Goal: Contribute content: Contribute content

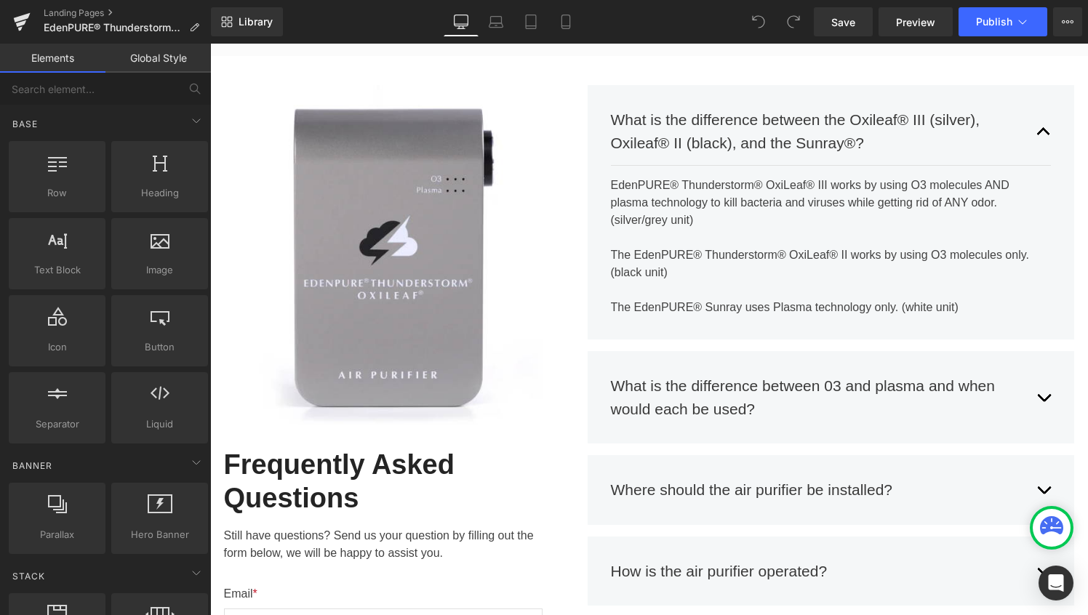
scroll to position [236, 0]
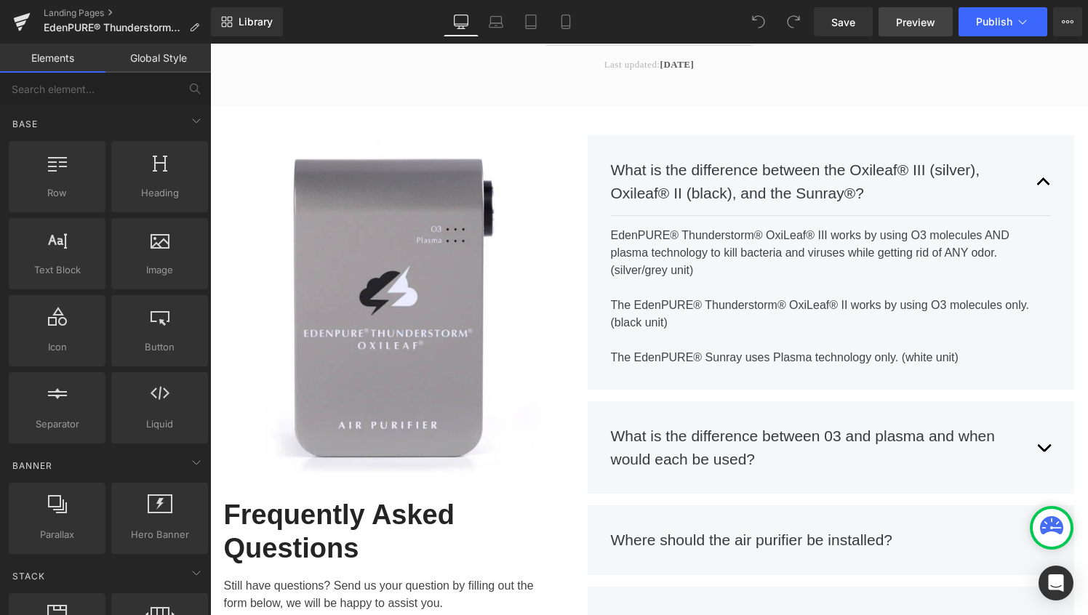
click at [914, 23] on span "Preview" at bounding box center [915, 22] width 39 height 15
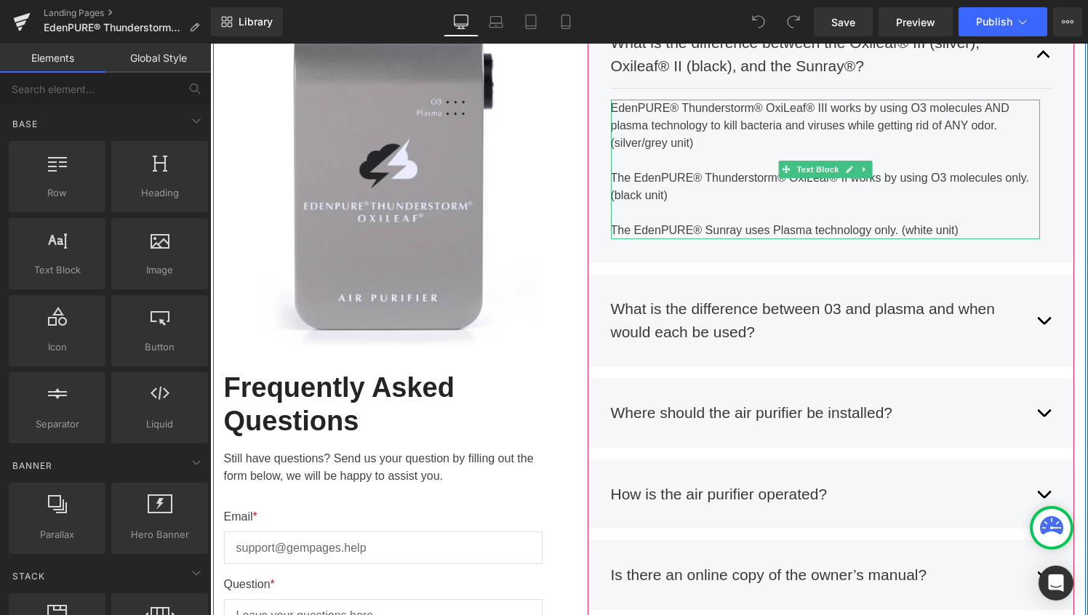
scroll to position [372, 0]
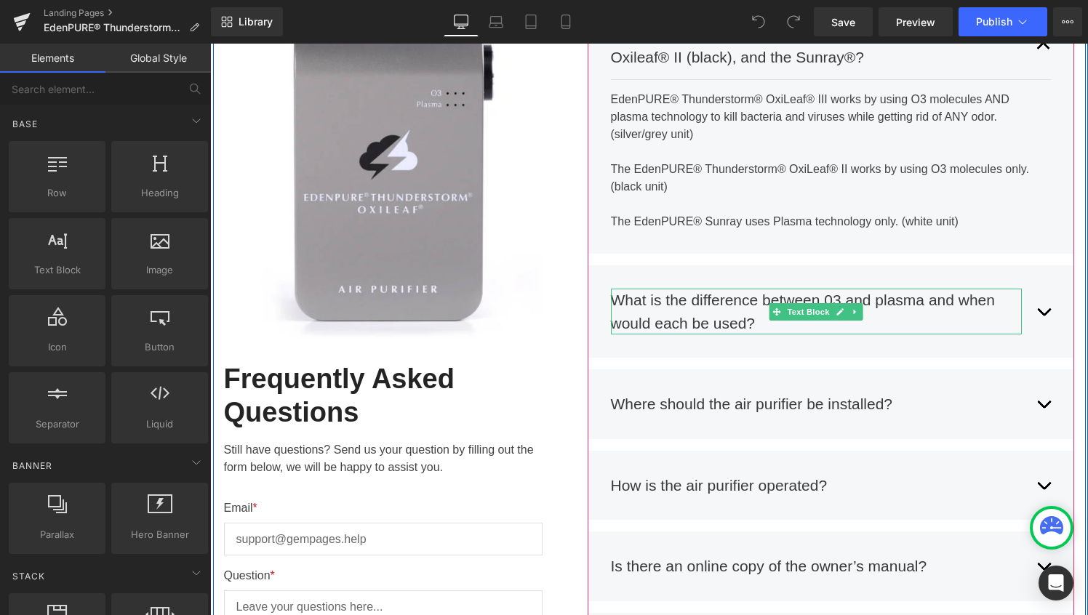
click at [872, 310] on div "What is the difference between 03 and plasma and when would each be used?" at bounding box center [817, 312] width 412 height 46
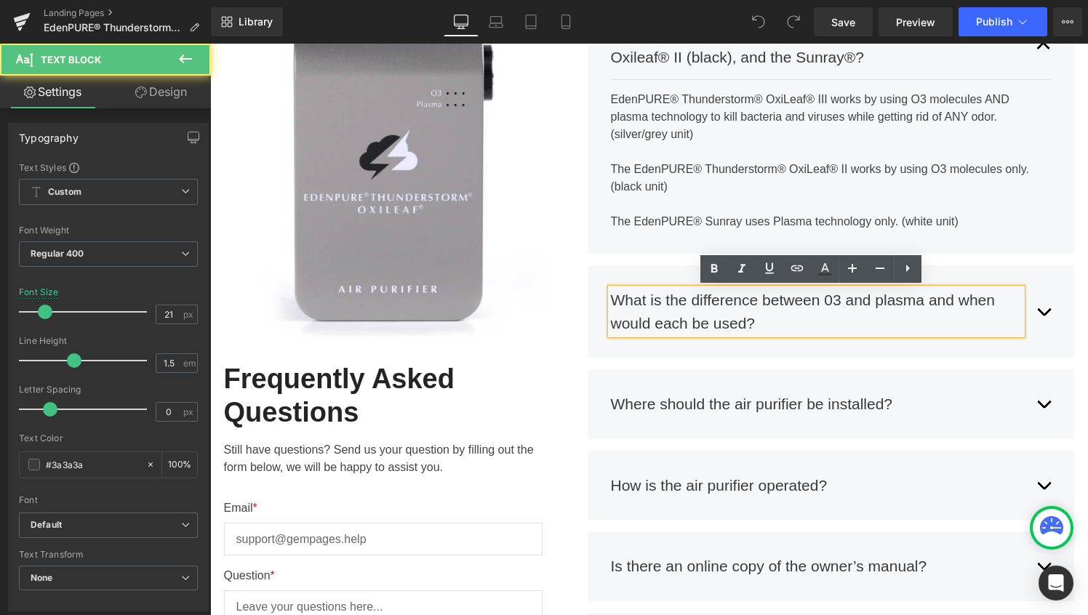
click at [828, 306] on div "What is the difference between 03 and plasma and when would each be used?" at bounding box center [817, 312] width 412 height 46
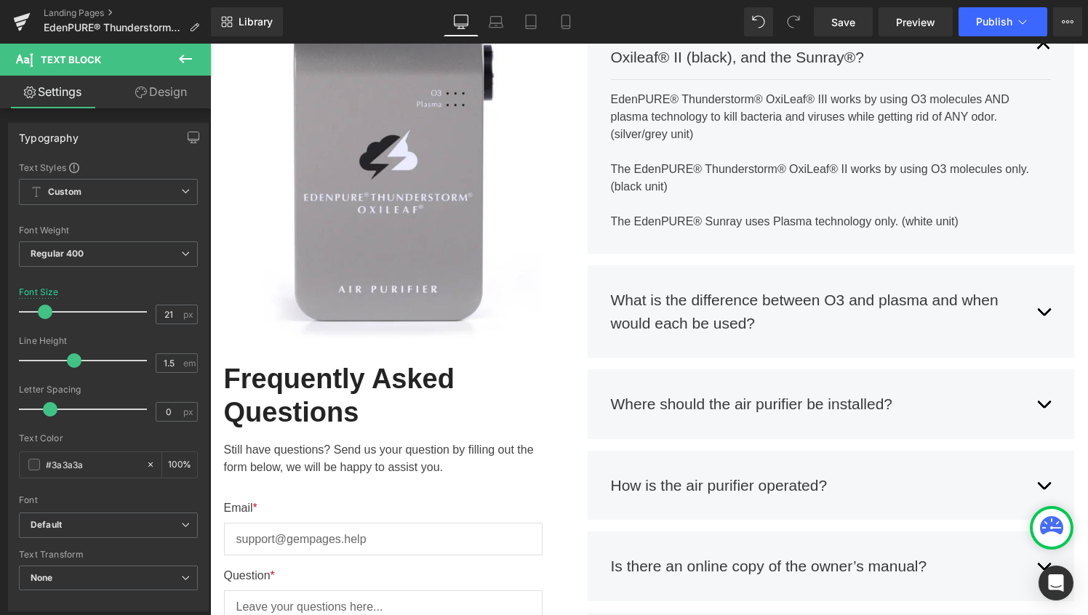
click at [854, 0] on div "Library Desktop Desktop Laptop Tablet Mobile Save Preview Publish Scheduled Vie…" at bounding box center [649, 22] width 877 height 44
click at [854, 10] on link "Save" at bounding box center [843, 21] width 59 height 29
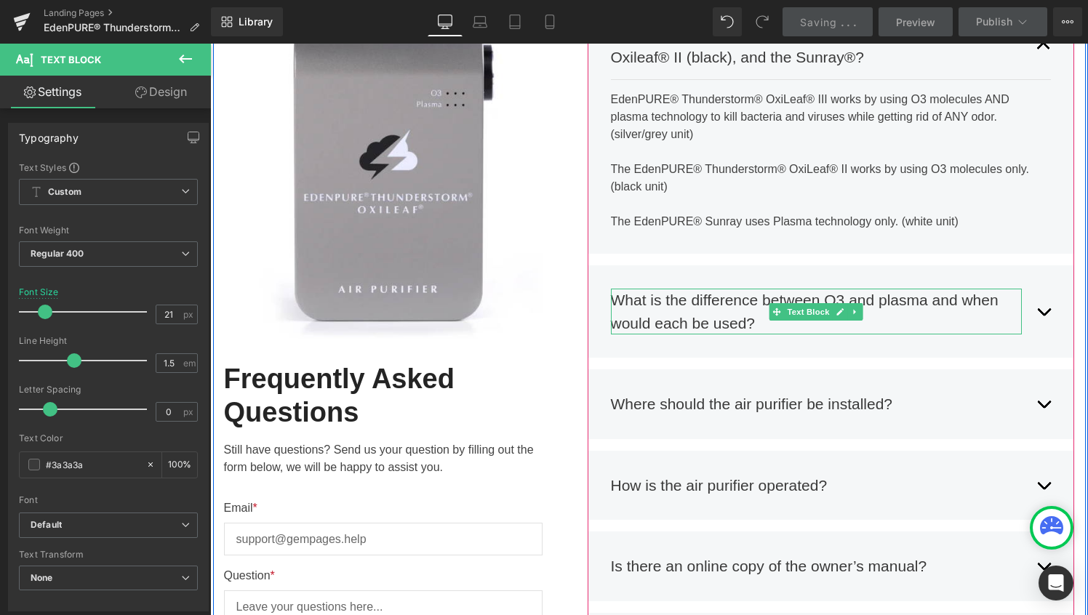
click at [876, 305] on div "What is the difference between O3 and plasma and when would each be used?" at bounding box center [817, 312] width 412 height 46
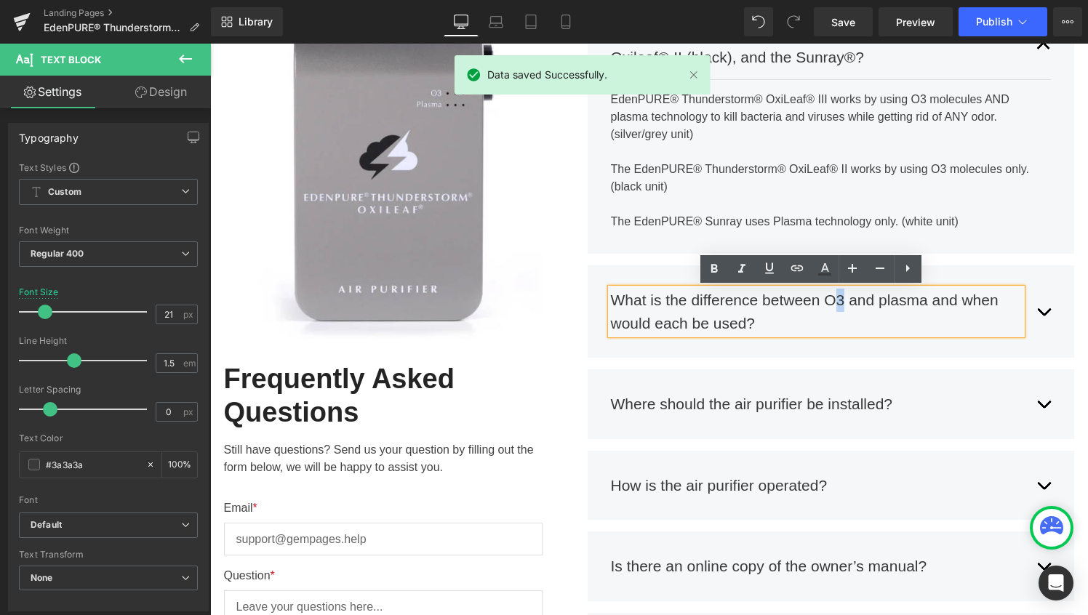
click at [832, 299] on div "What is the difference between O3 and plasma and when would each be used?" at bounding box center [817, 312] width 412 height 46
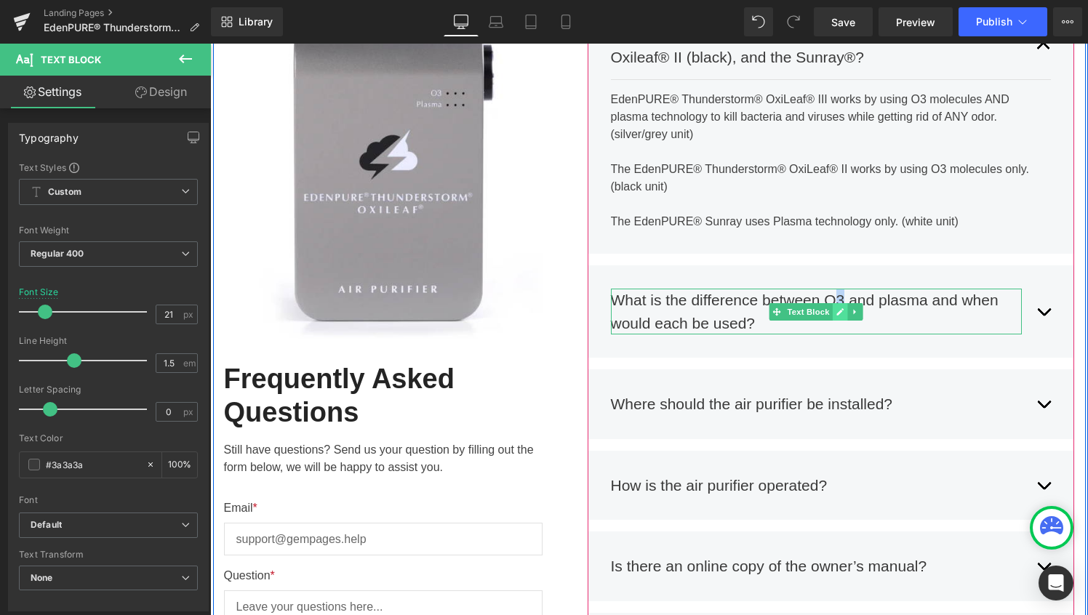
click at [836, 314] on icon at bounding box center [840, 312] width 8 height 9
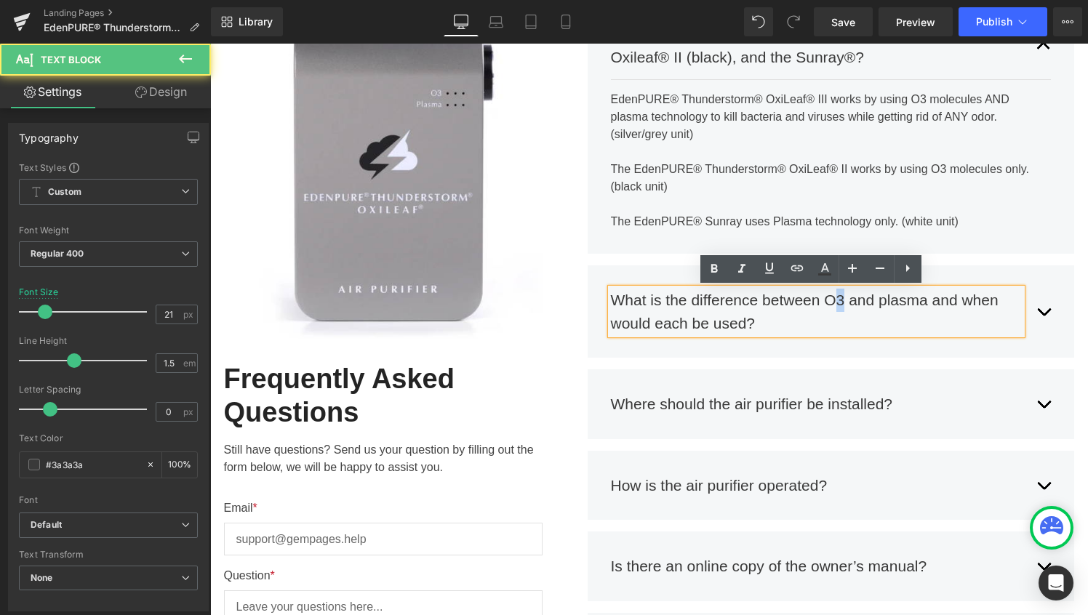
click at [831, 300] on div "What is the difference between O3 and plasma and when would each be used?" at bounding box center [817, 312] width 412 height 46
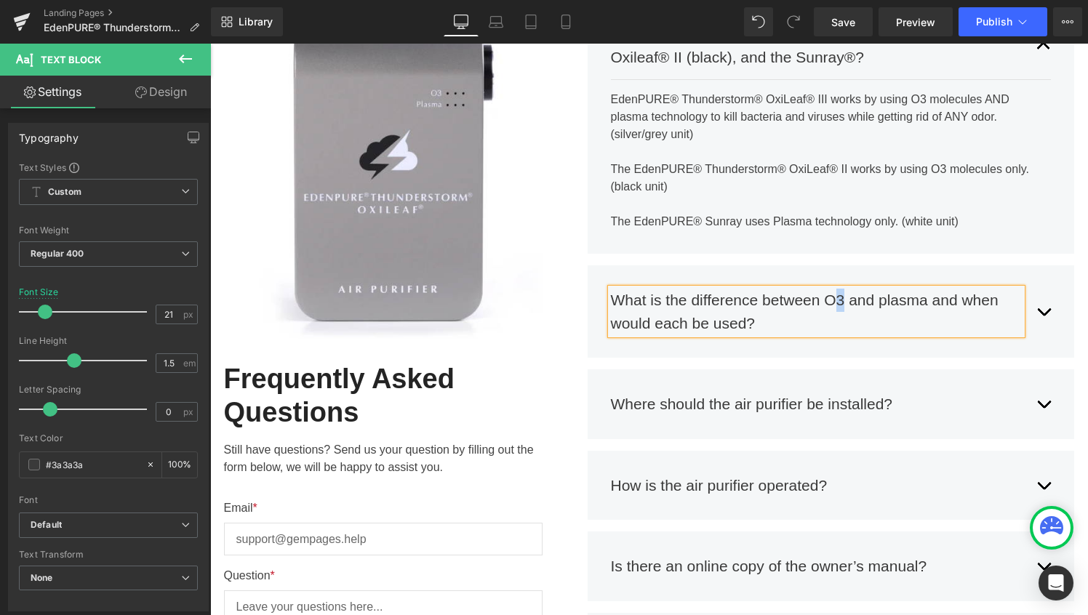
click at [858, 378] on div "Where should the air purifier be installed? Text Block The unit should be place…" at bounding box center [831, 405] width 487 height 70
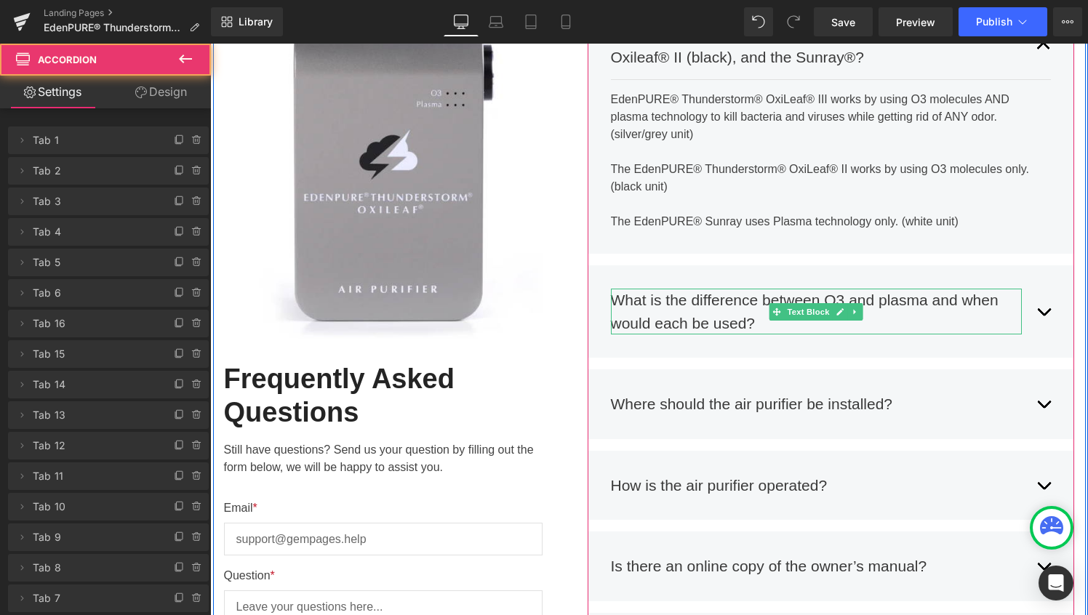
click at [839, 296] on div "What is the difference between O3 and plasma and when would each be used?" at bounding box center [817, 312] width 412 height 46
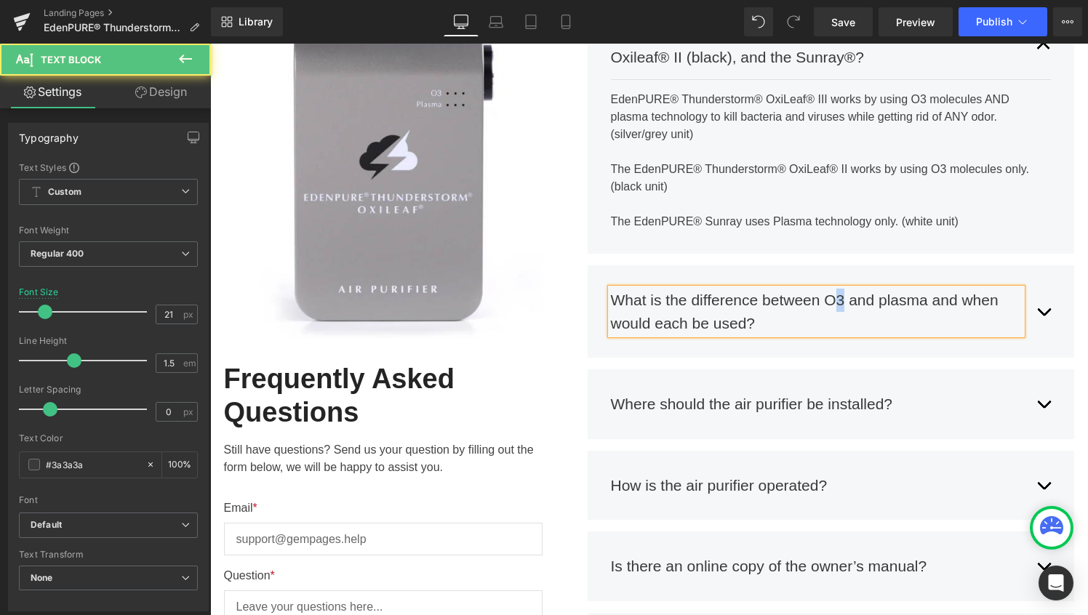
click at [834, 296] on div "What is the difference between O3 and plasma and when would each be used?" at bounding box center [817, 312] width 412 height 46
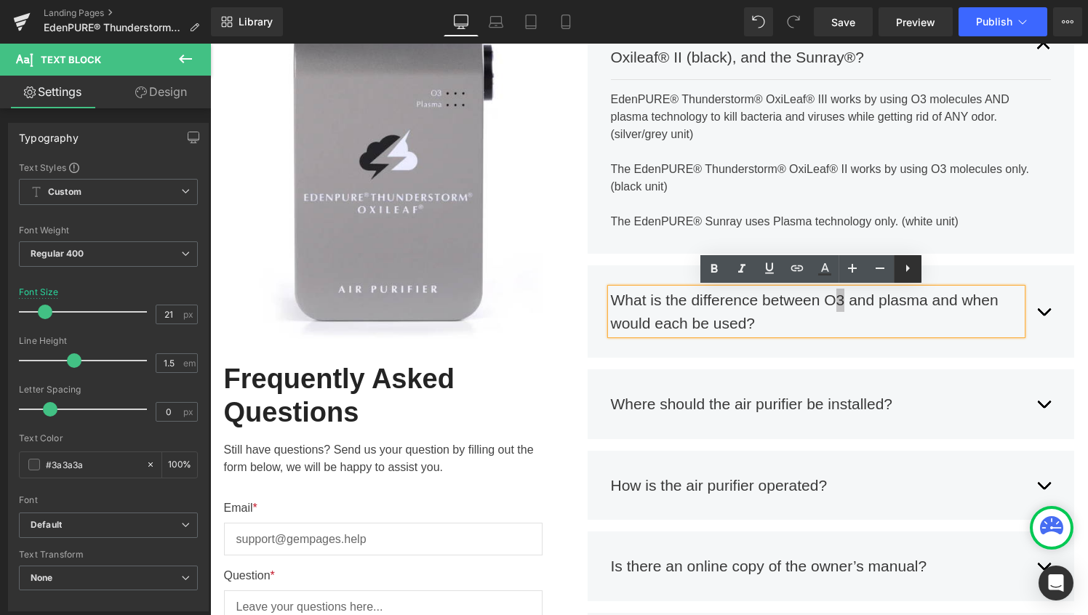
click at [906, 270] on icon at bounding box center [907, 268] width 17 height 17
click at [908, 274] on icon at bounding box center [907, 268] width 17 height 17
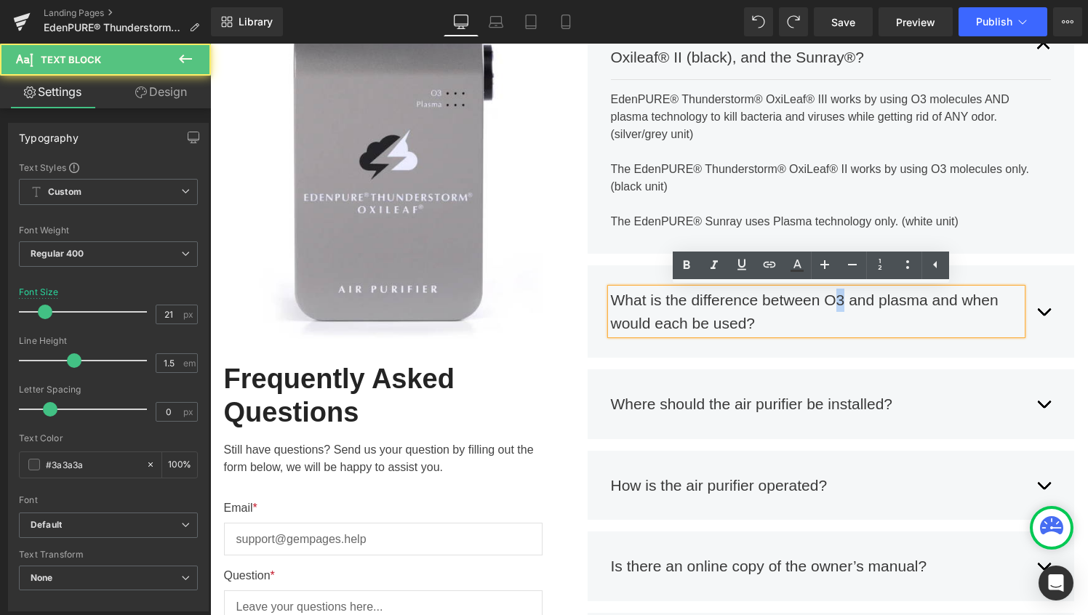
click at [831, 305] on div "What is the difference between O3 and plasma and when would each be used?" at bounding box center [817, 312] width 412 height 46
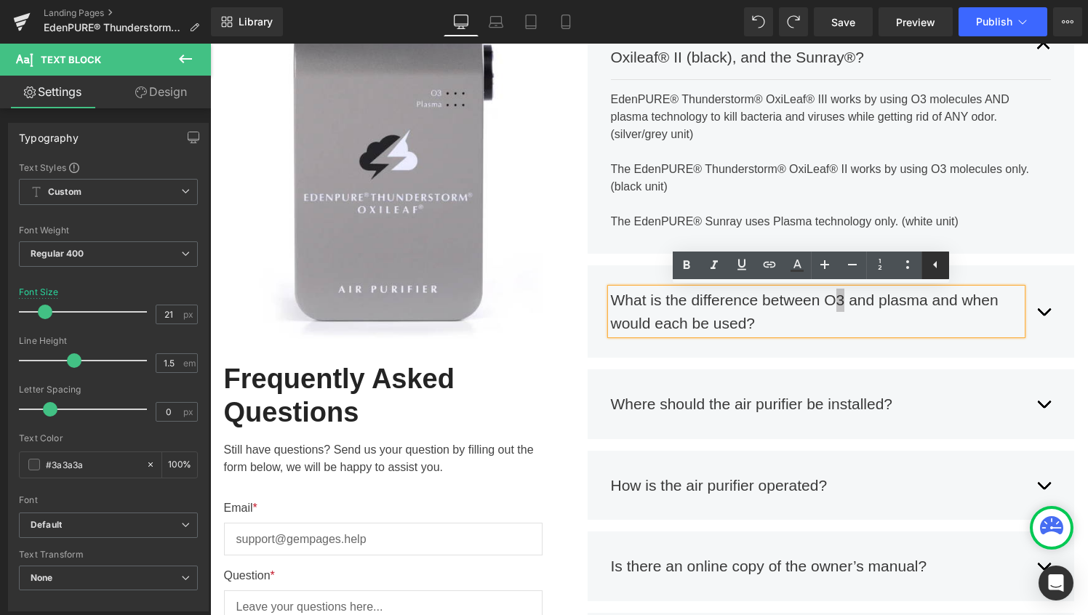
click at [933, 262] on icon at bounding box center [935, 264] width 17 height 17
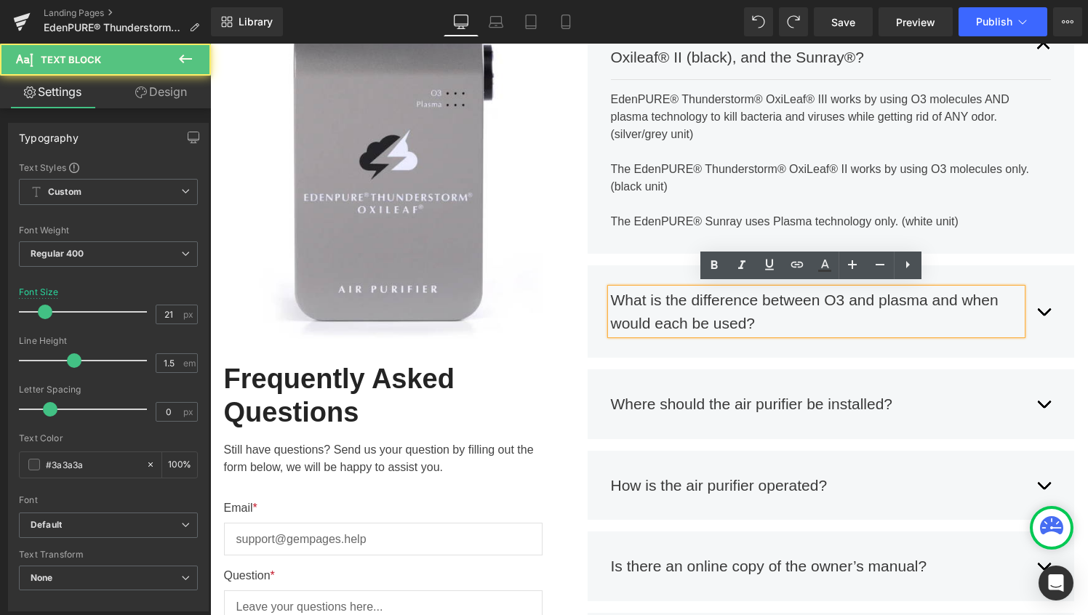
click at [909, 311] on div "What is the difference between O3 and plasma and when would each be used?" at bounding box center [817, 312] width 412 height 46
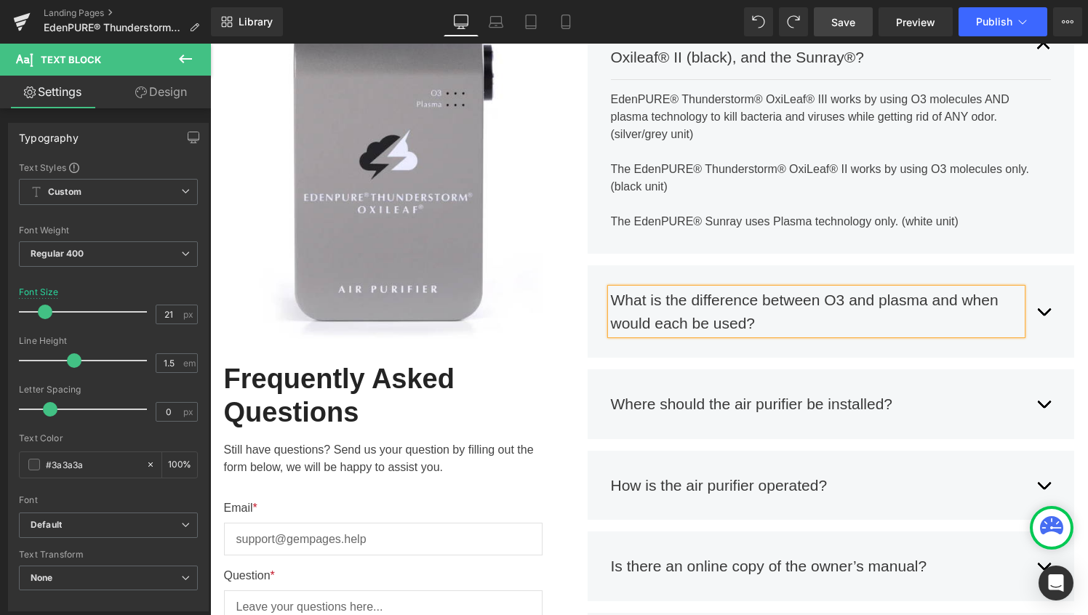
click at [852, 9] on link "Save" at bounding box center [843, 21] width 59 height 29
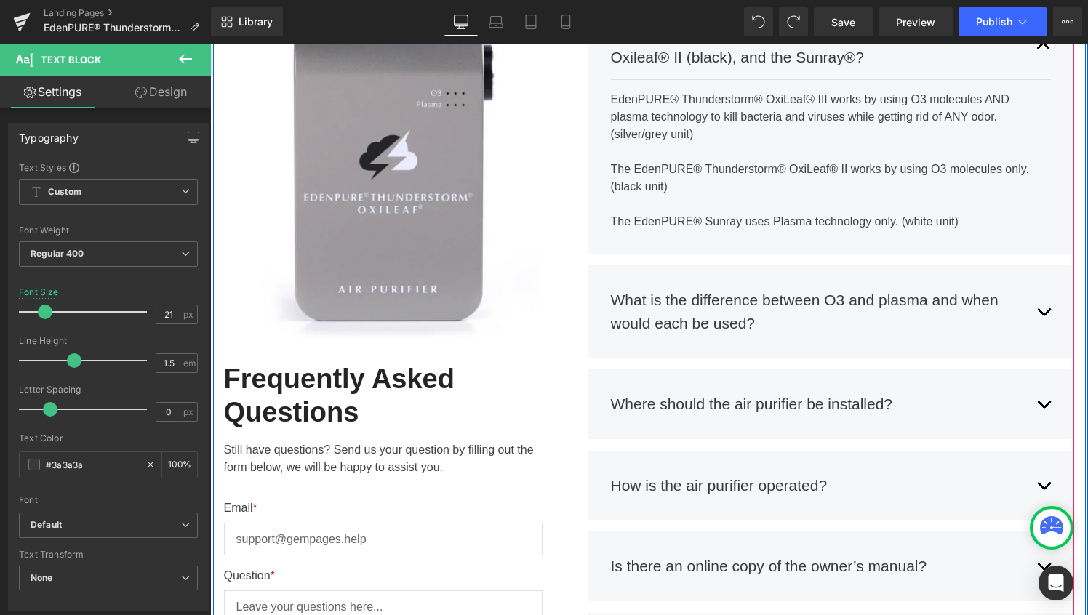
click at [1038, 310] on button "button" at bounding box center [1043, 312] width 15 height 68
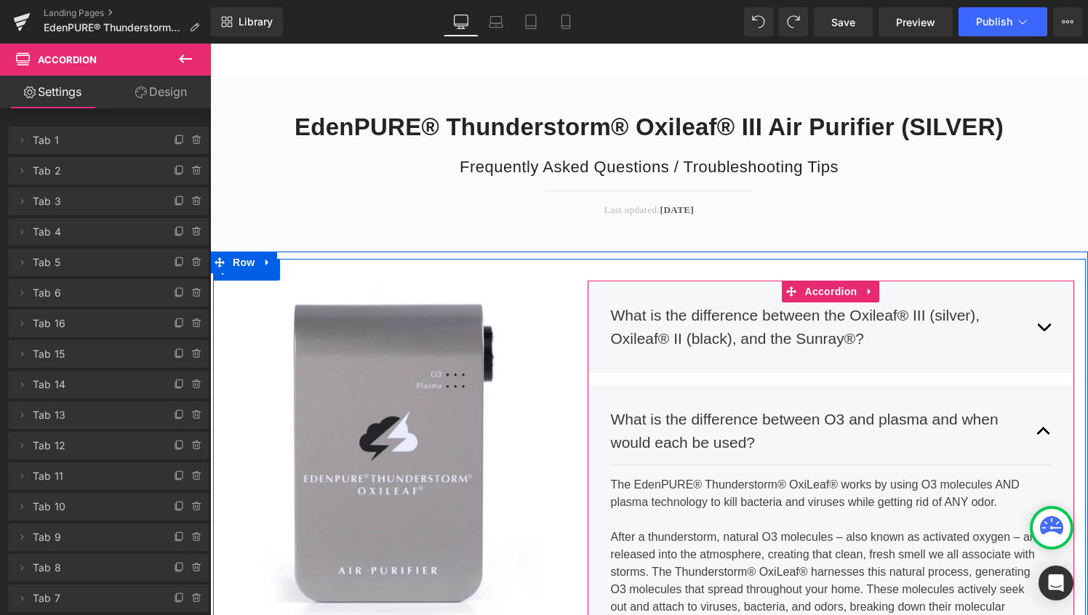
scroll to position [4, 0]
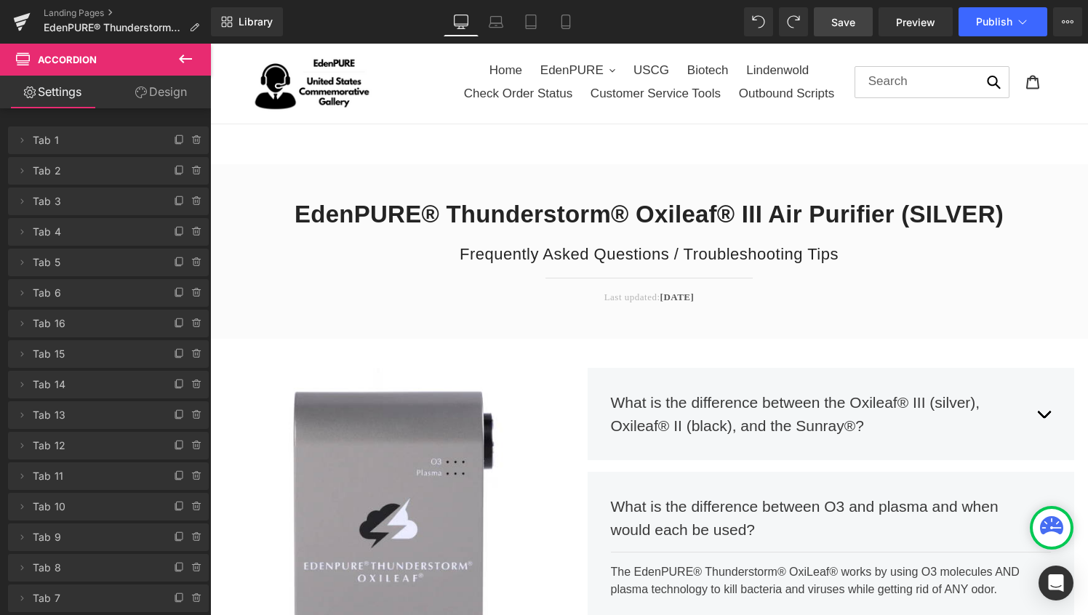
click at [834, 21] on span "Save" at bounding box center [843, 22] width 24 height 15
click at [847, 26] on span "Save" at bounding box center [843, 22] width 24 height 15
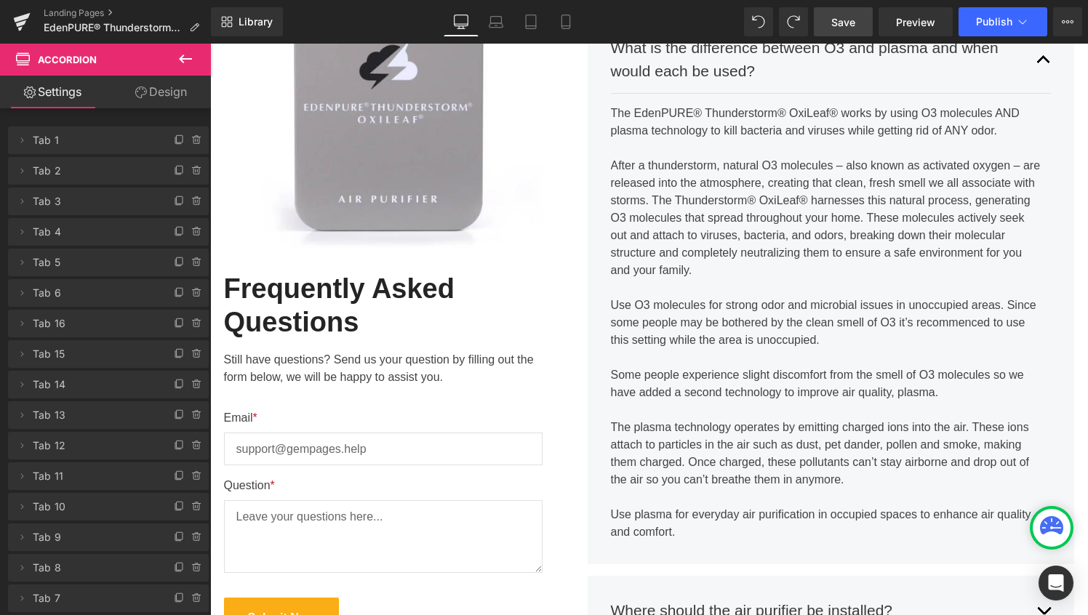
scroll to position [472, 0]
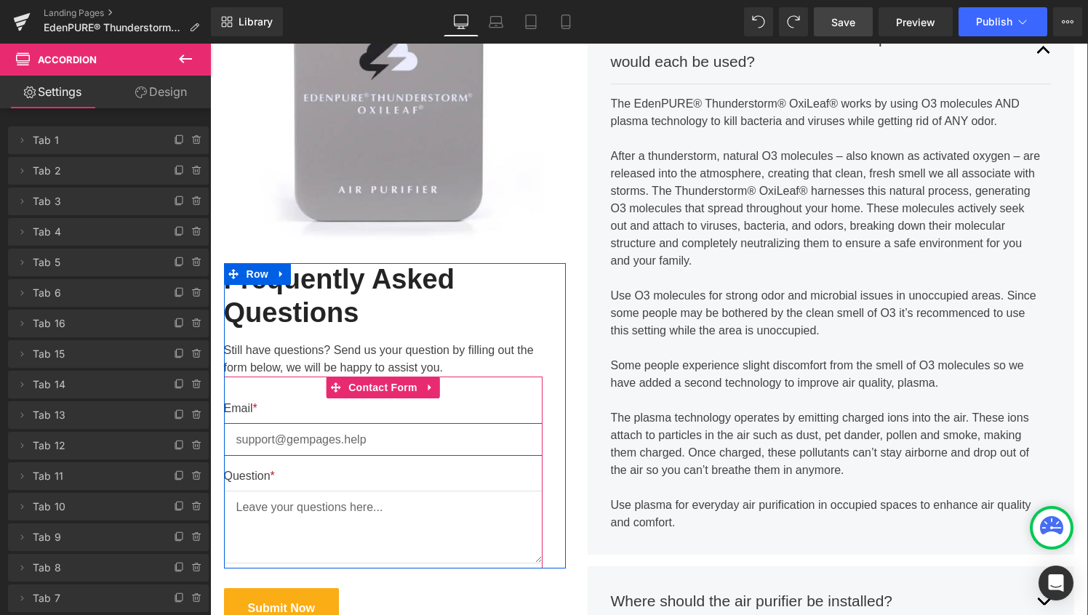
click at [284, 440] on input "email" at bounding box center [383, 439] width 319 height 33
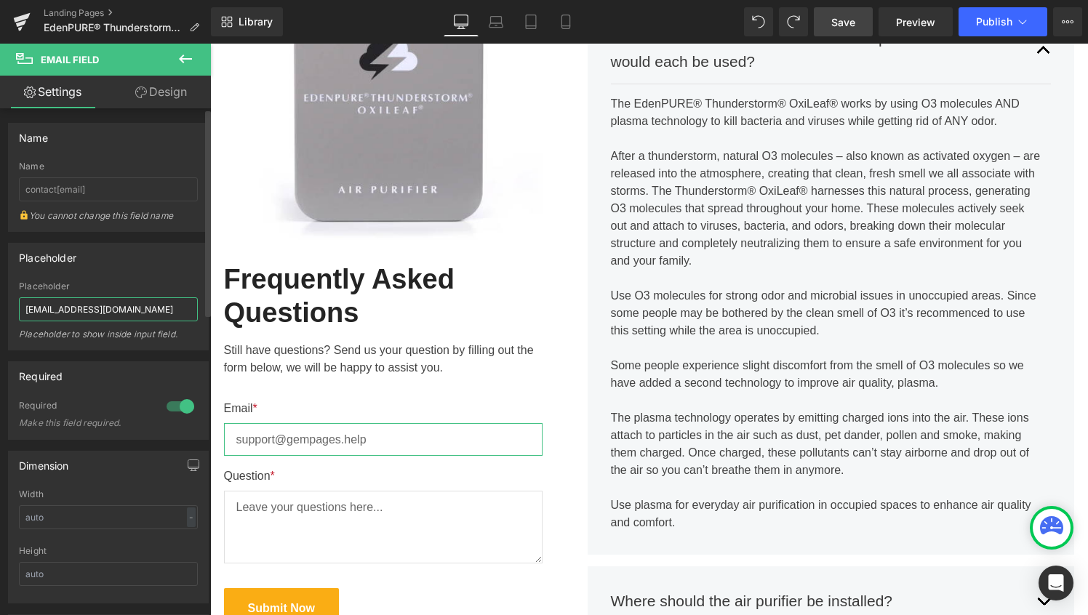
click at [143, 309] on input "[EMAIL_ADDRESS][DOMAIN_NAME]" at bounding box center [108, 309] width 179 height 24
type input "[EMAIL_ADDRESS][DOMAIN_NAME]"
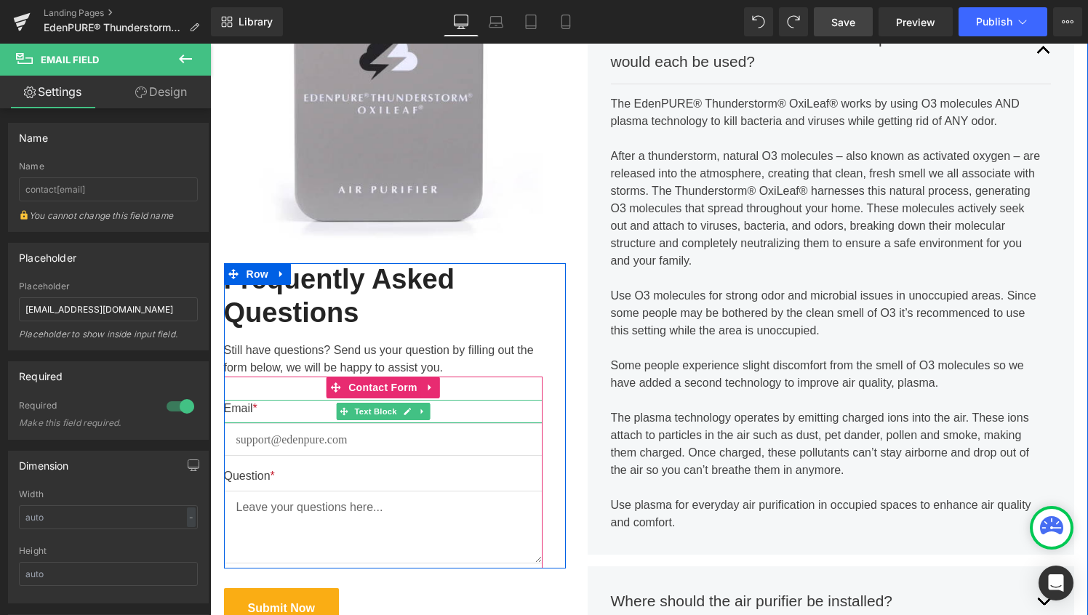
click at [304, 404] on p "Email *" at bounding box center [383, 408] width 319 height 17
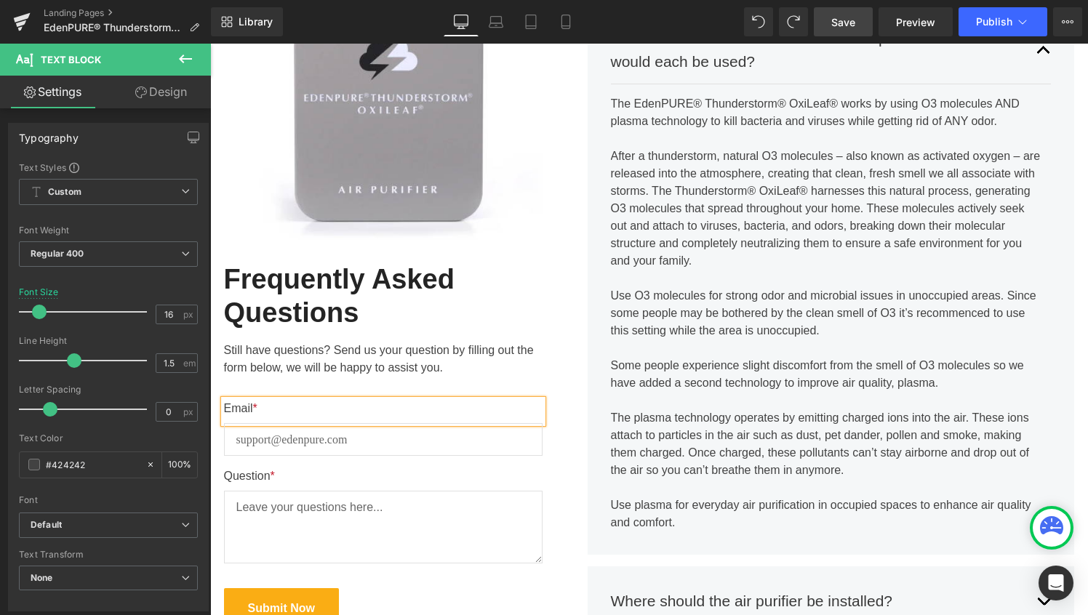
click at [852, 23] on span "Save" at bounding box center [843, 22] width 24 height 15
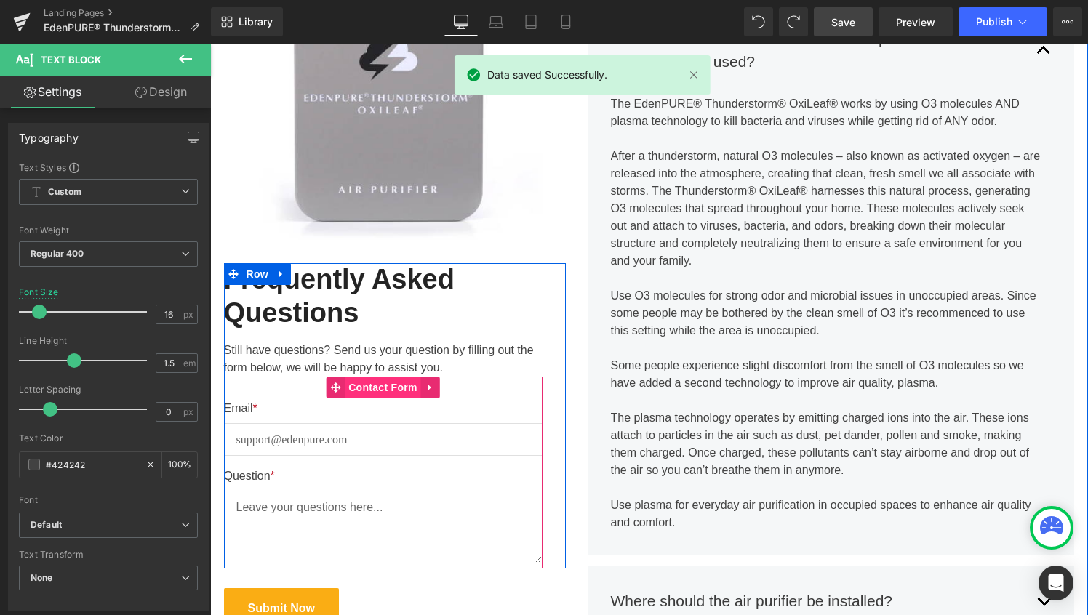
click at [366, 383] on span "Contact Form" at bounding box center [383, 388] width 76 height 22
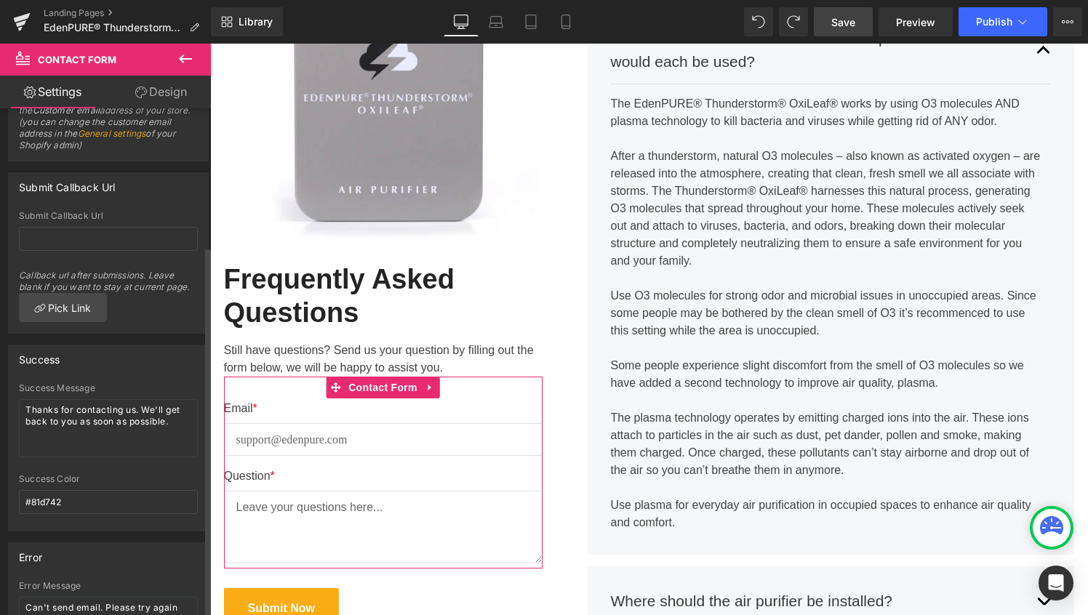
scroll to position [0, 0]
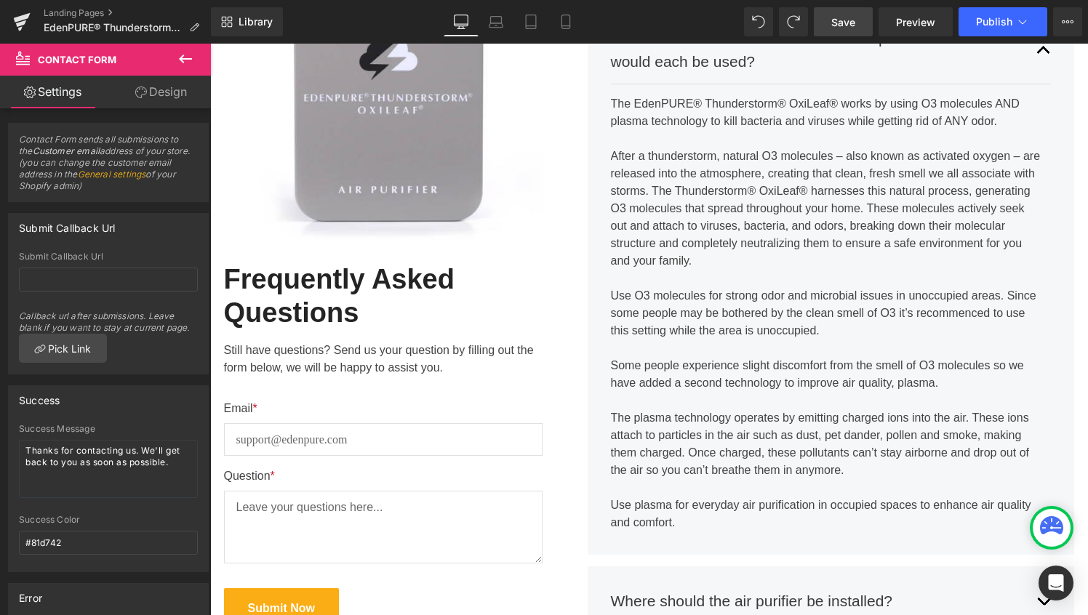
click at [836, 34] on link "Save" at bounding box center [843, 21] width 59 height 29
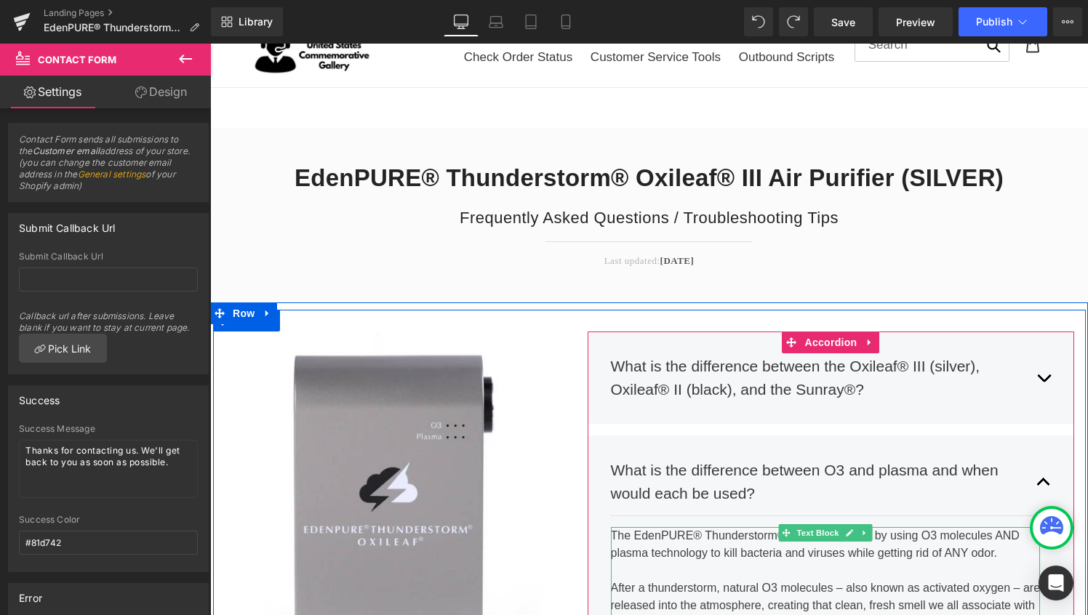
scroll to position [37, 0]
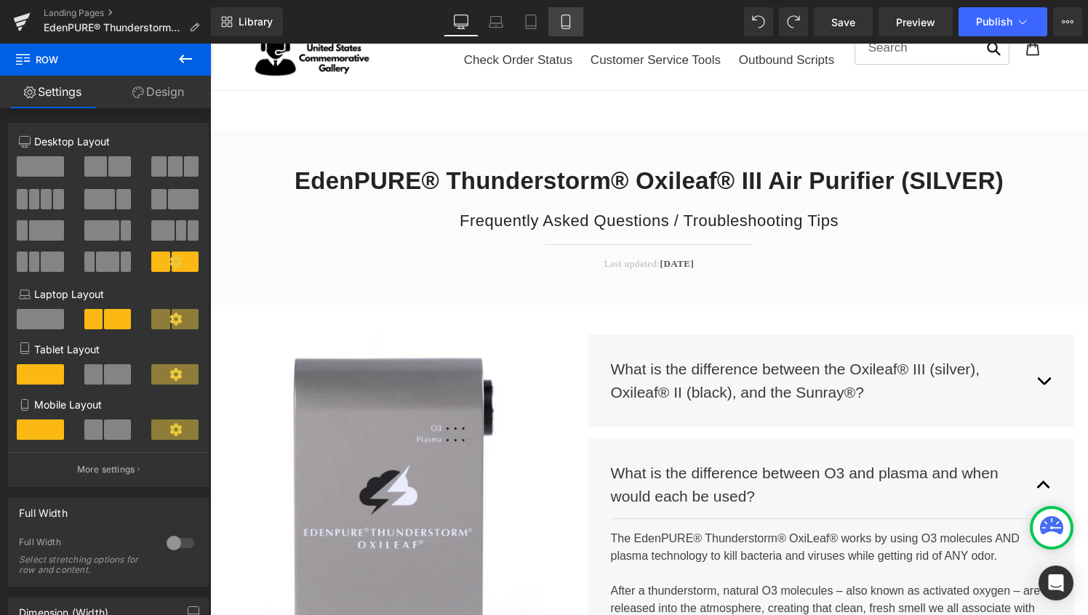
click at [565, 15] on icon at bounding box center [566, 22] width 15 height 15
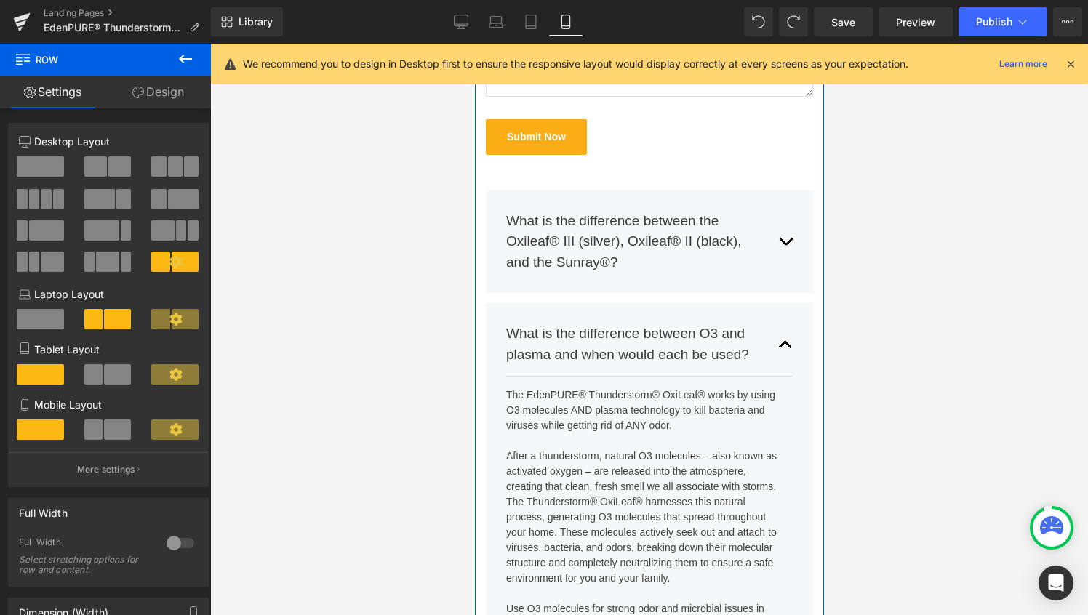
scroll to position [900, 0]
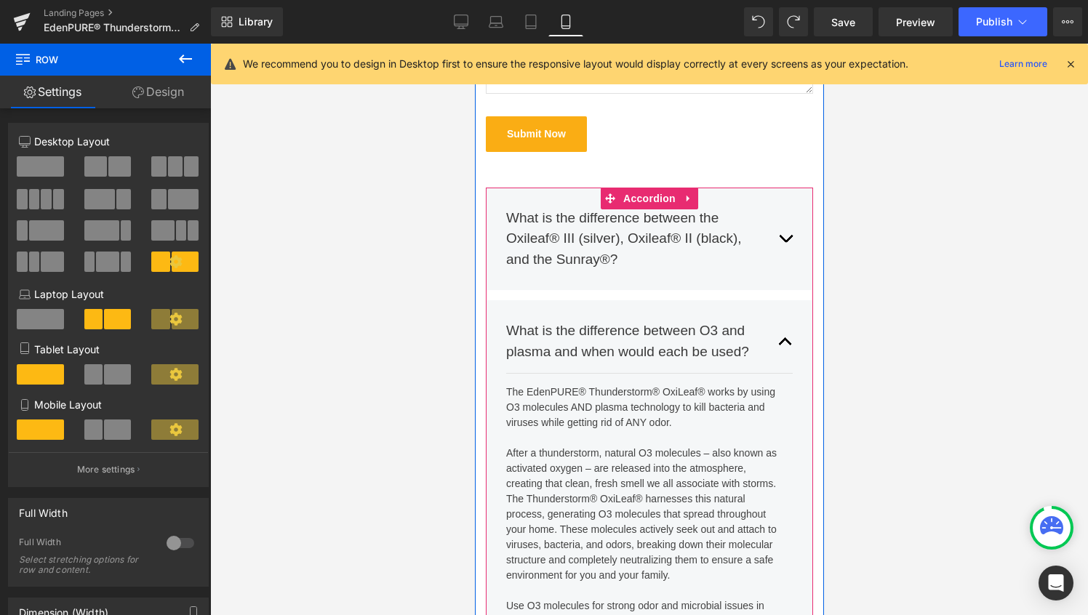
click at [785, 345] on span "button" at bounding box center [785, 345] width 0 height 0
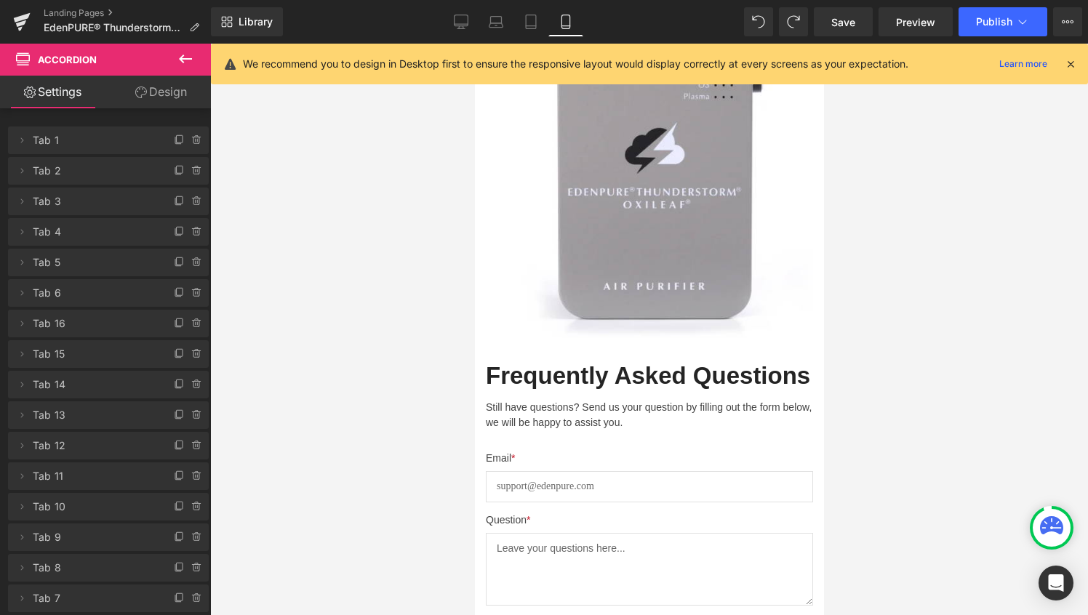
scroll to position [0, 0]
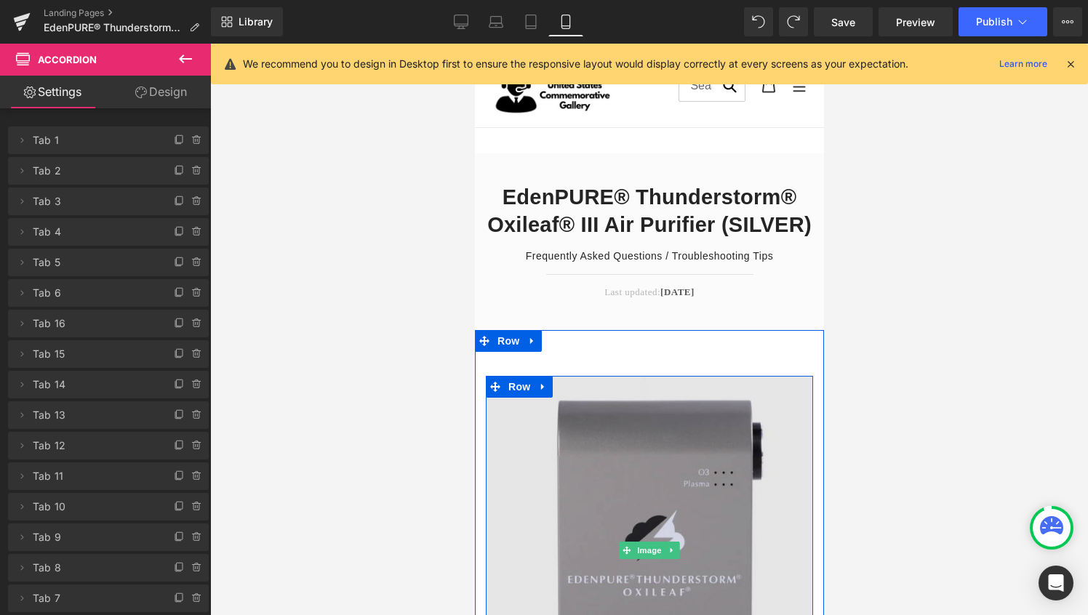
click at [690, 434] on img at bounding box center [648, 551] width 327 height 350
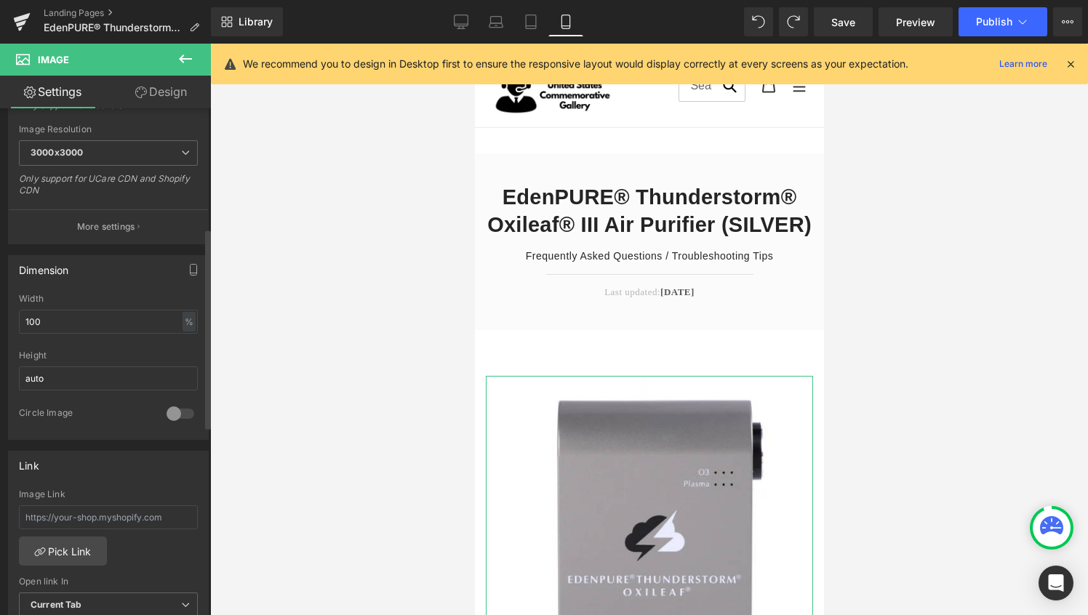
scroll to position [306, 0]
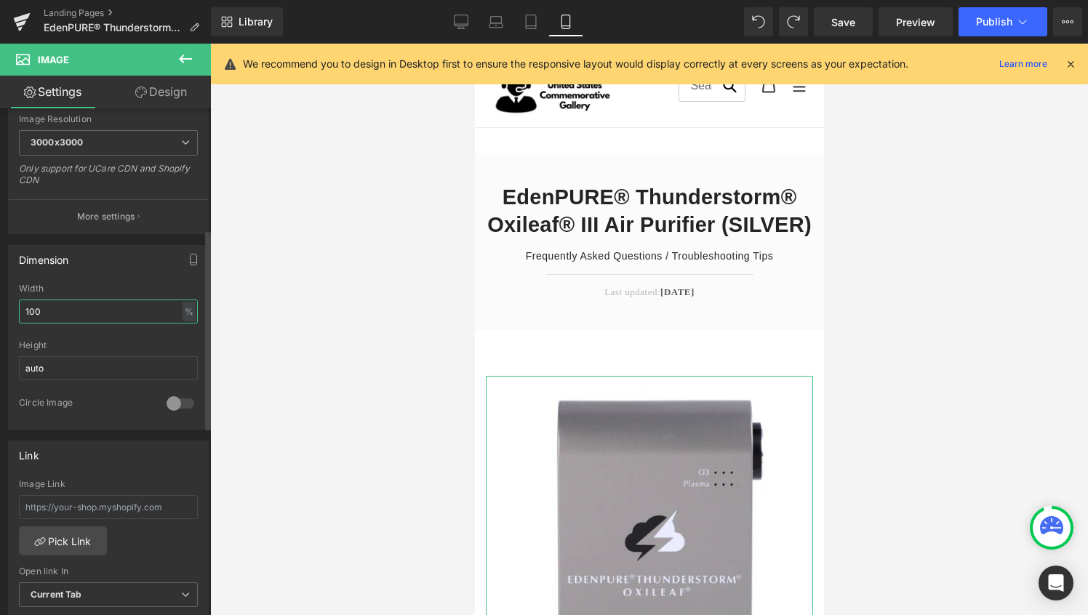
click at [77, 312] on input "100" at bounding box center [108, 312] width 179 height 24
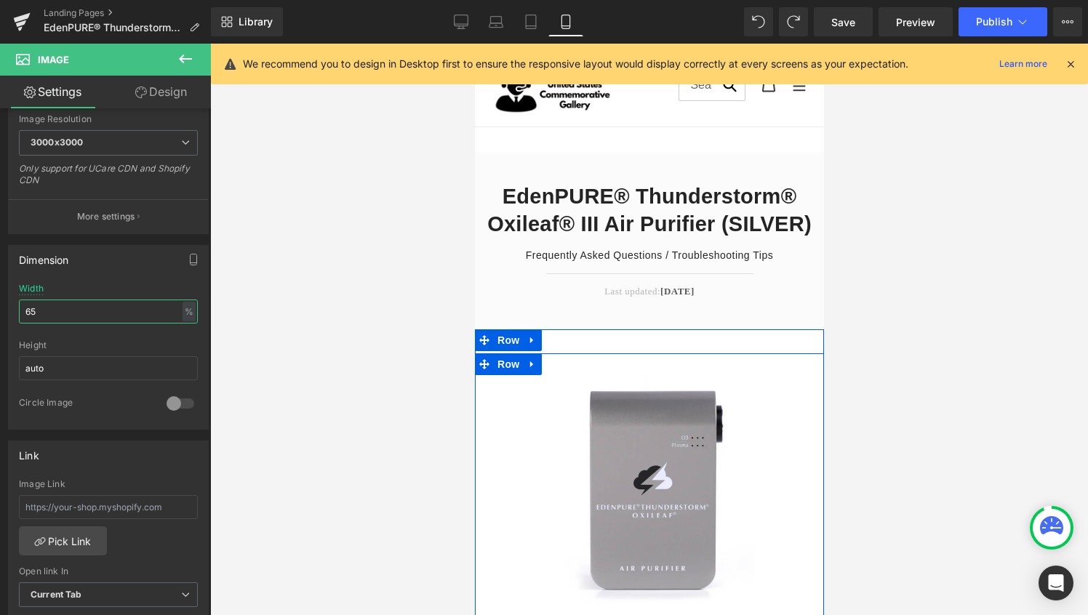
scroll to position [0, 0]
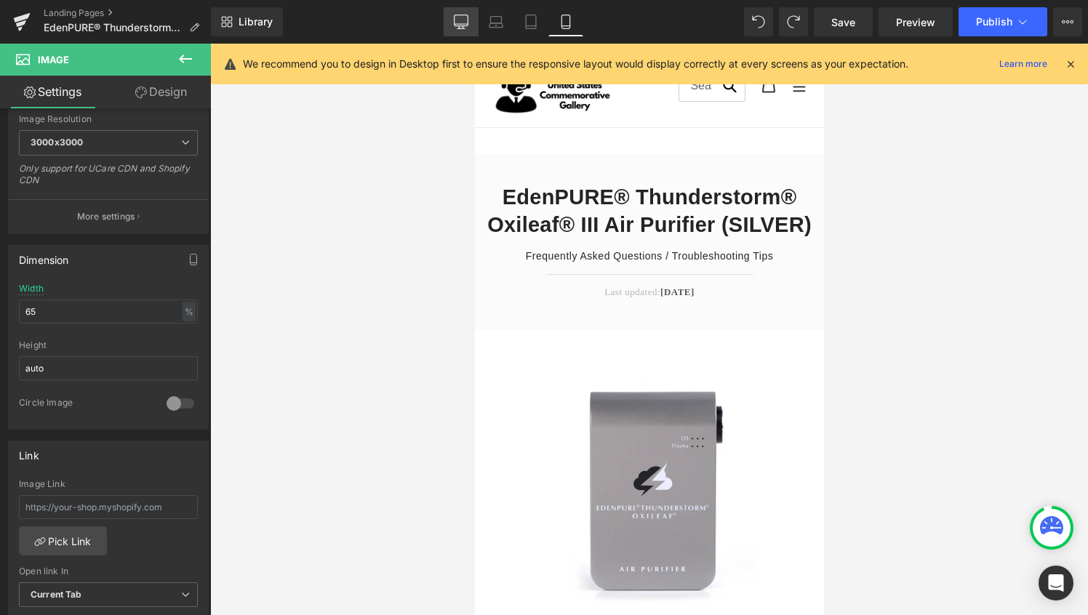
click at [463, 24] on icon at bounding box center [461, 22] width 15 height 15
type input "100"
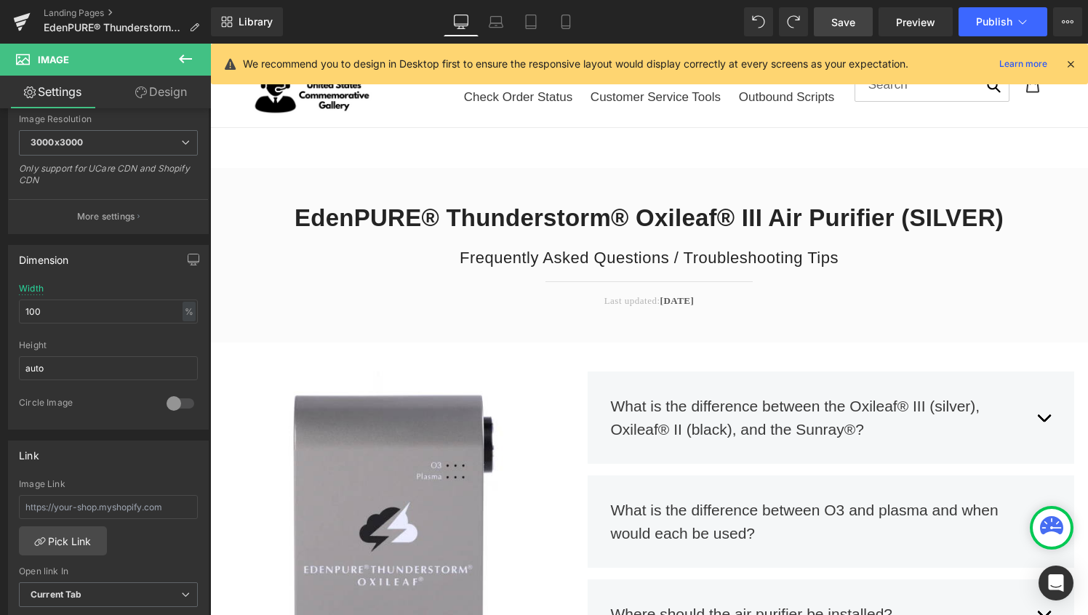
click at [842, 15] on span "Save" at bounding box center [843, 22] width 24 height 15
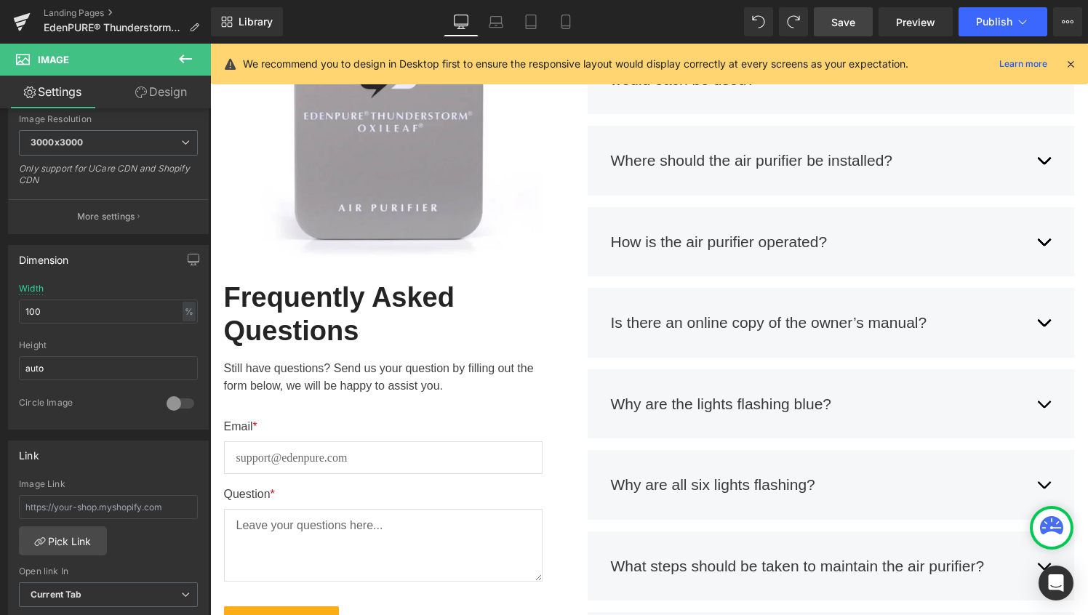
scroll to position [455, 0]
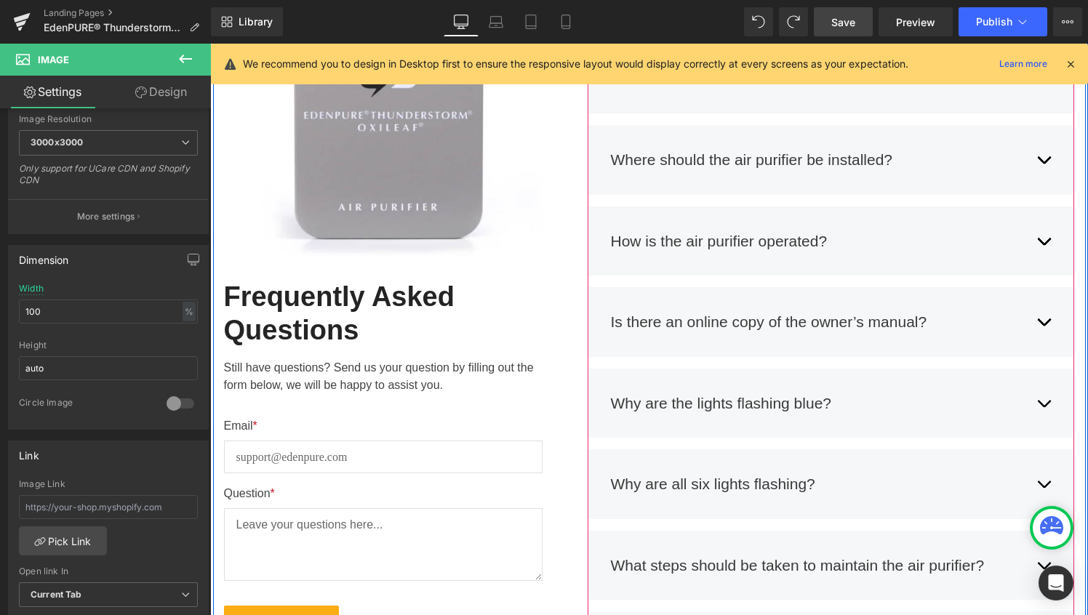
click at [1036, 321] on button "button" at bounding box center [1043, 322] width 15 height 45
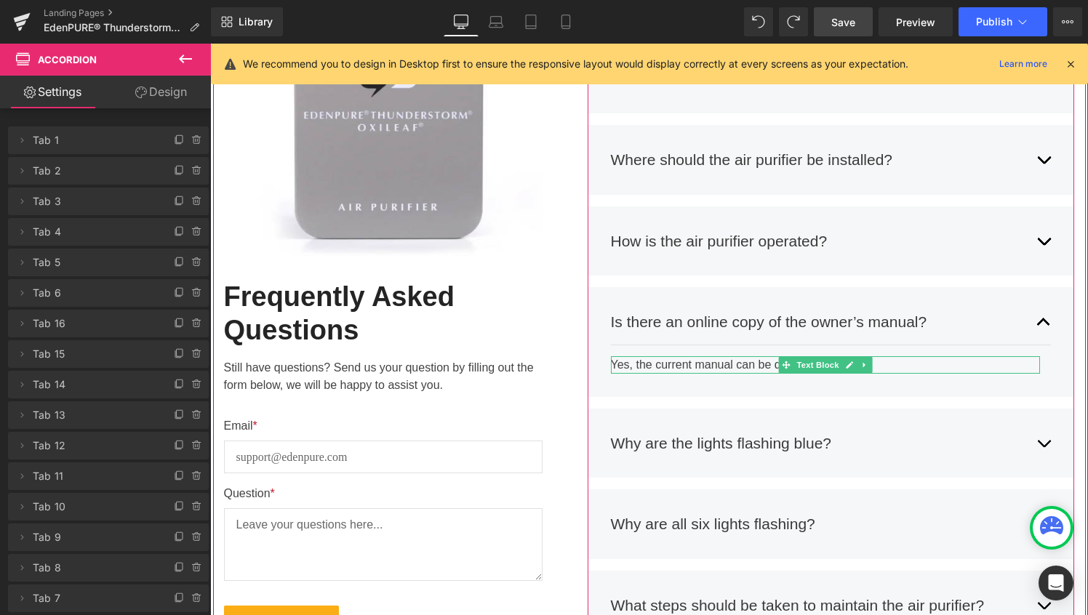
click at [883, 365] on div "Yes, the current manual can be downloaded here ." at bounding box center [826, 364] width 430 height 17
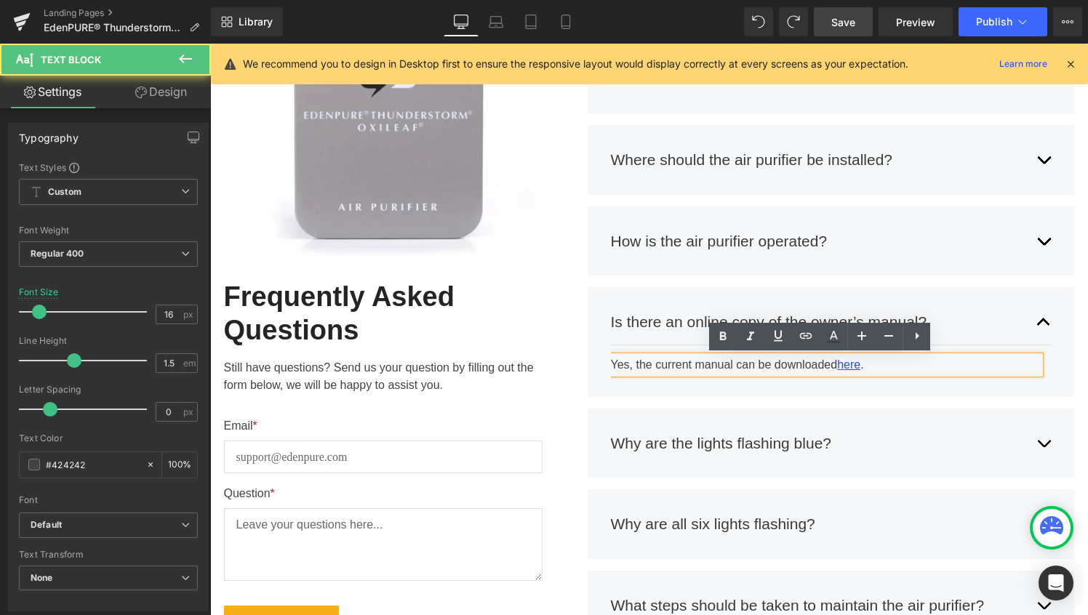
click at [737, 372] on div "Yes, the current manual can be downloaded here ." at bounding box center [826, 364] width 430 height 17
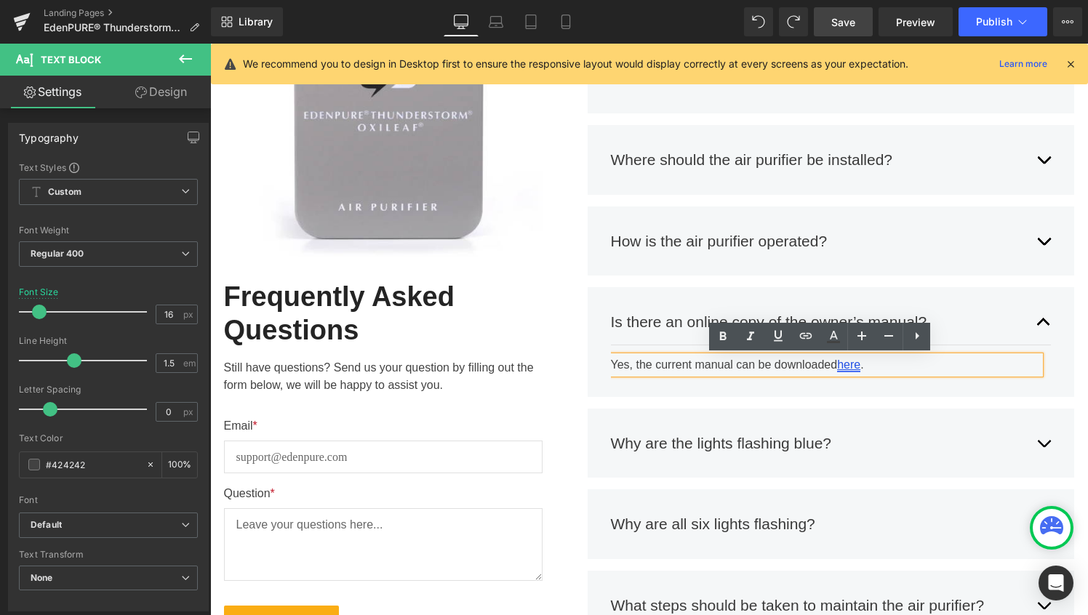
click at [842, 367] on link "here" at bounding box center [848, 365] width 23 height 12
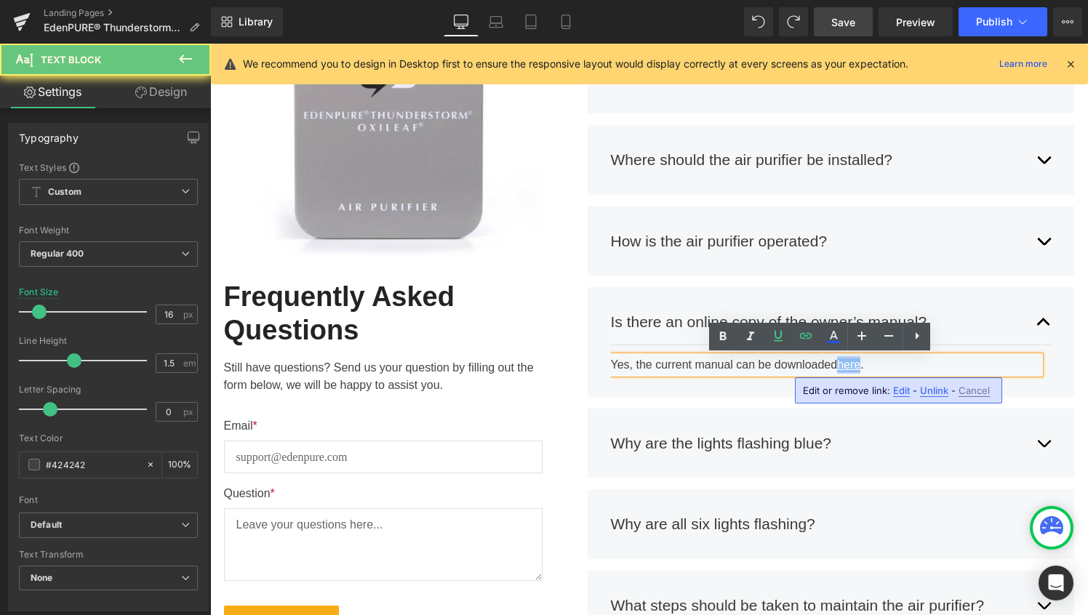
click at [842, 367] on link "here" at bounding box center [848, 365] width 23 height 12
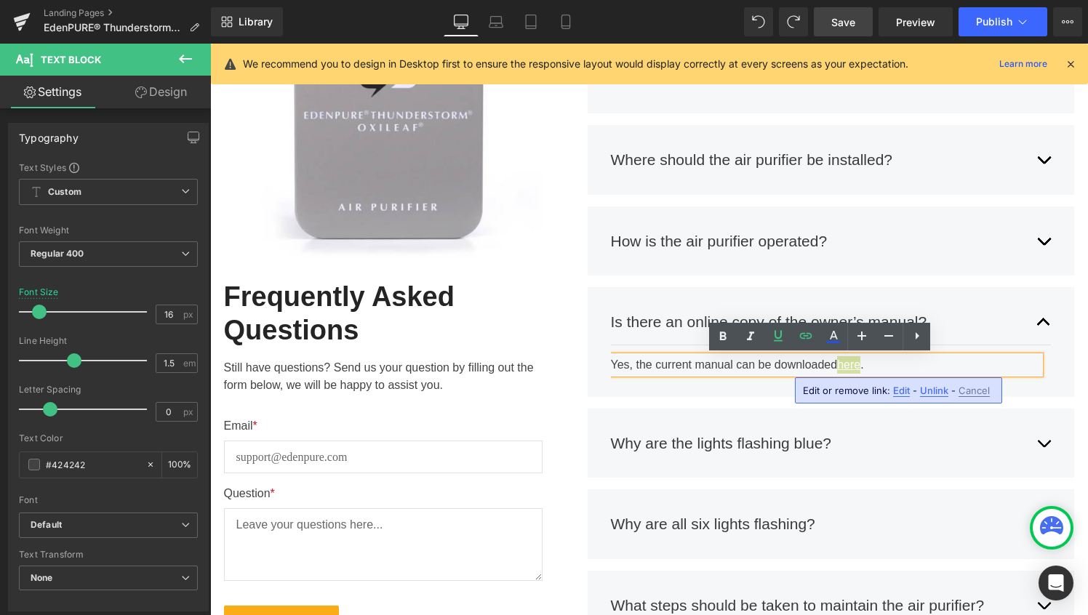
click at [929, 390] on span "Unlink" at bounding box center [934, 391] width 28 height 12
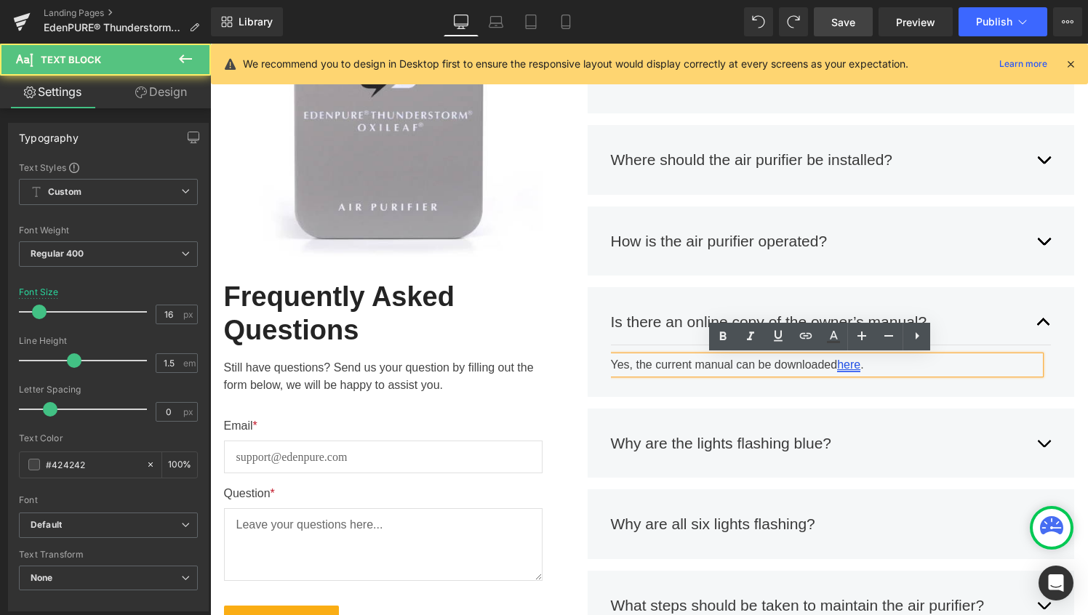
click at [847, 366] on link "here" at bounding box center [848, 365] width 23 height 12
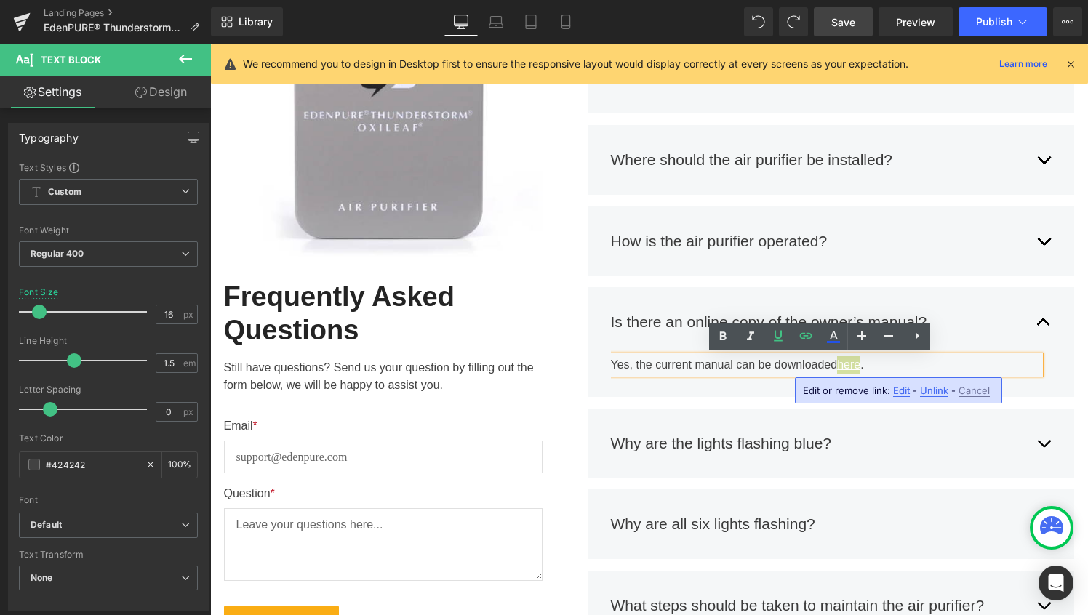
click at [903, 397] on div "Edit or remove link: Edit - Unlink - Cancel" at bounding box center [898, 391] width 207 height 26
click at [900, 392] on span "Edit" at bounding box center [901, 391] width 17 height 12
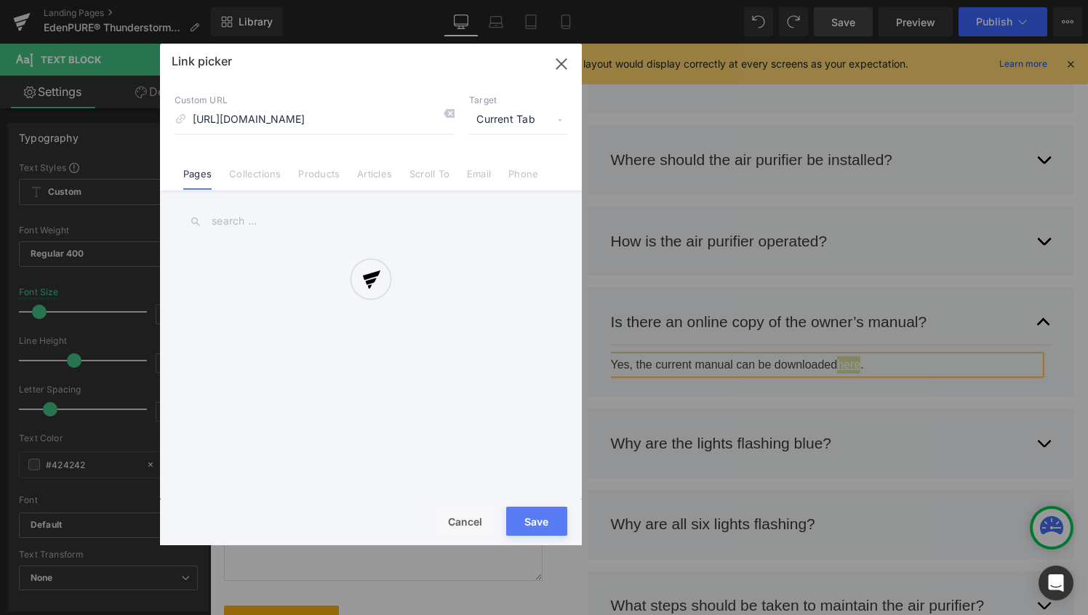
click at [1018, 0] on div "Text Color Highlight Color #333333 Edit or remove link: Edit - Unlink - Cancel …" at bounding box center [544, 0] width 1088 height 0
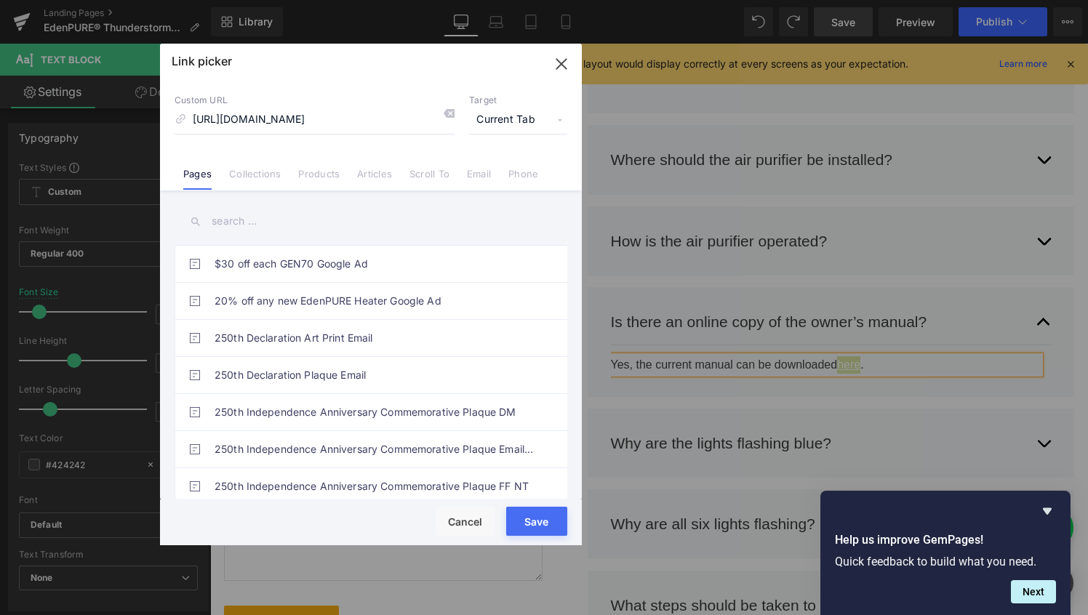
scroll to position [0, 0]
click at [528, 118] on span "Current Tab" at bounding box center [518, 120] width 98 height 28
click at [514, 162] on li "New Tab" at bounding box center [518, 171] width 113 height 25
click at [550, 519] on button "Save" at bounding box center [536, 521] width 61 height 29
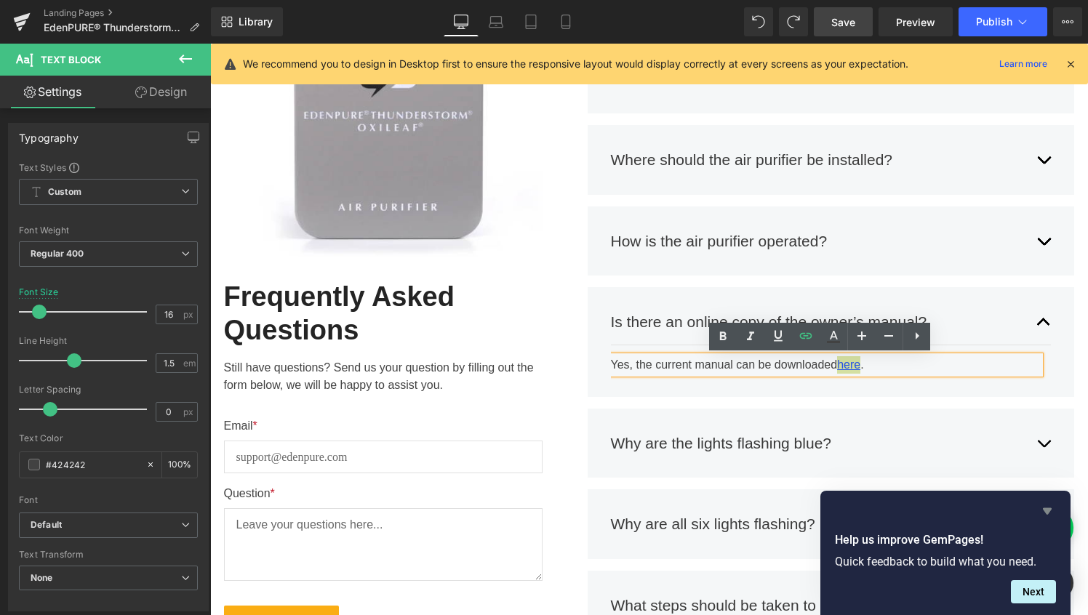
click at [1050, 511] on icon "Hide survey" at bounding box center [1047, 511] width 9 height 7
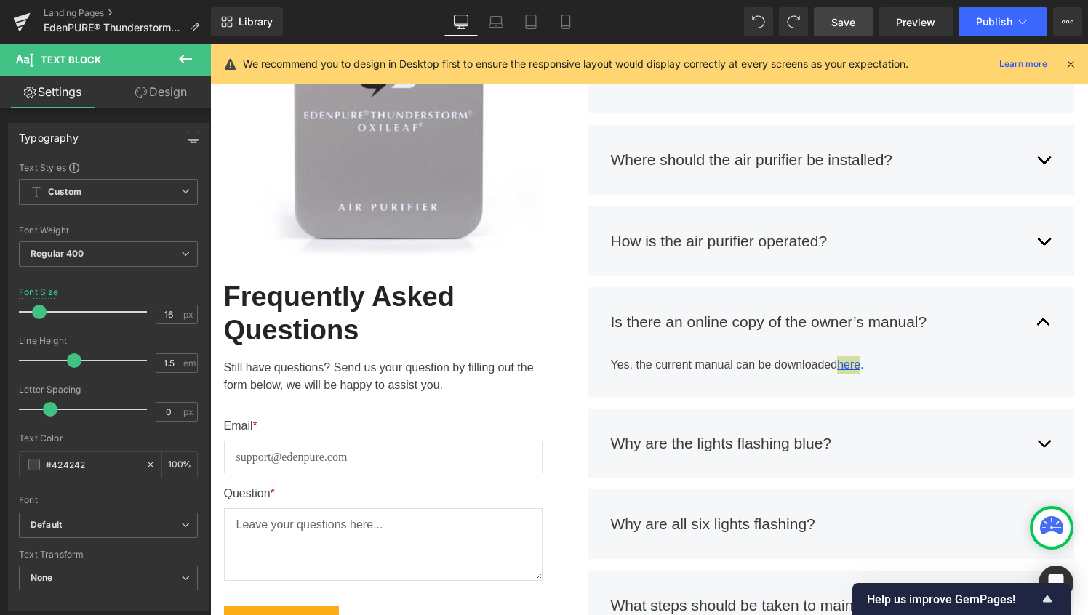
click at [855, 18] on span "Save" at bounding box center [843, 22] width 24 height 15
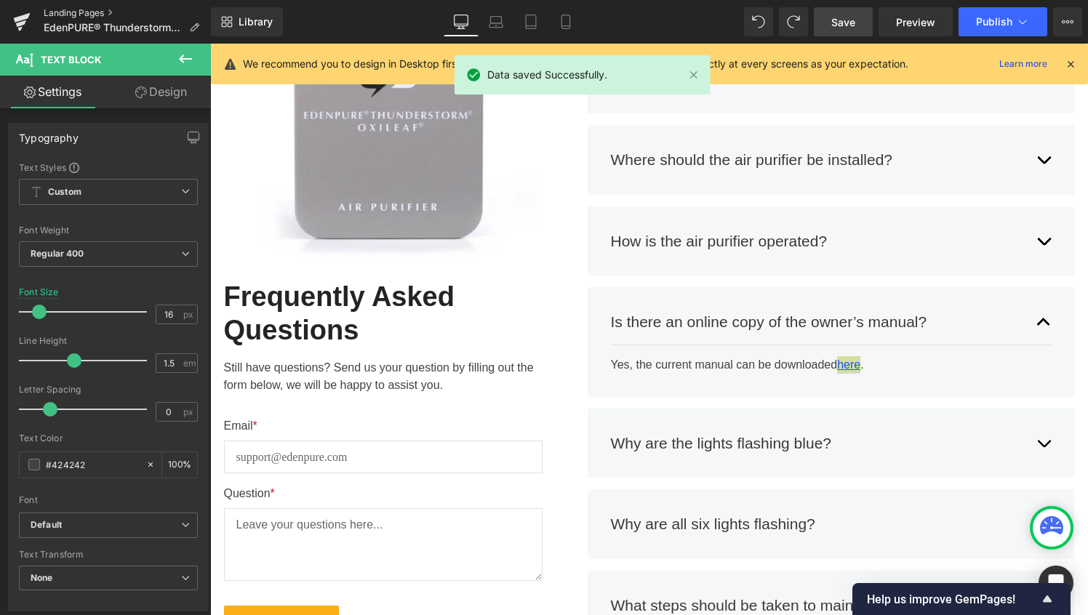
click at [81, 7] on link "Landing Pages" at bounding box center [127, 13] width 167 height 12
